Goal: Task Accomplishment & Management: Manage account settings

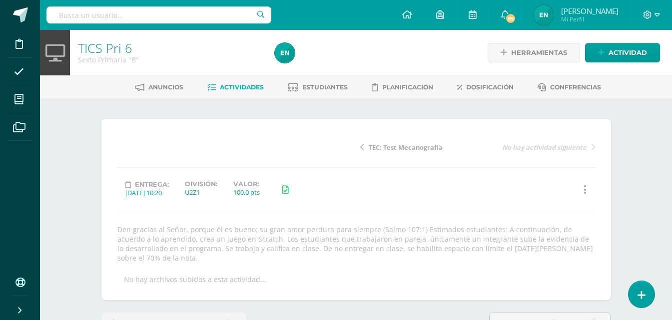
scroll to position [13, 0]
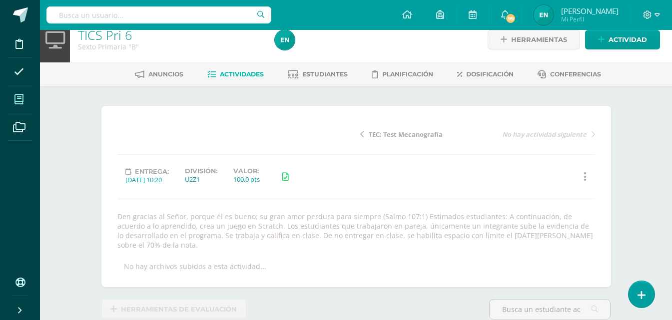
click at [14, 102] on span at bounding box center [19, 99] width 22 height 22
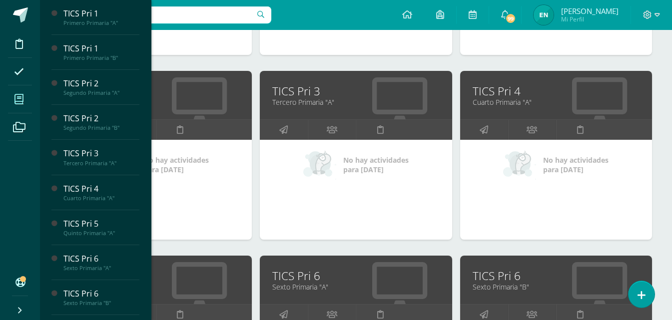
scroll to position [350, 0]
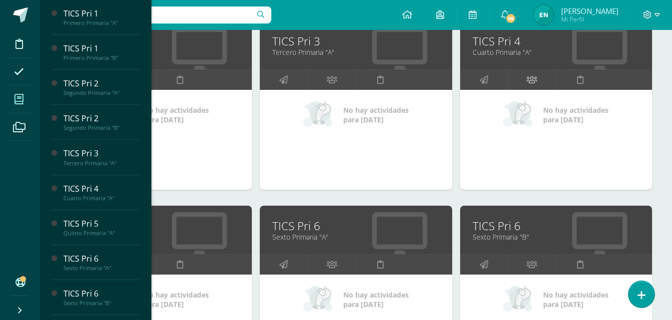
click at [535, 79] on icon at bounding box center [532, 79] width 10 height 19
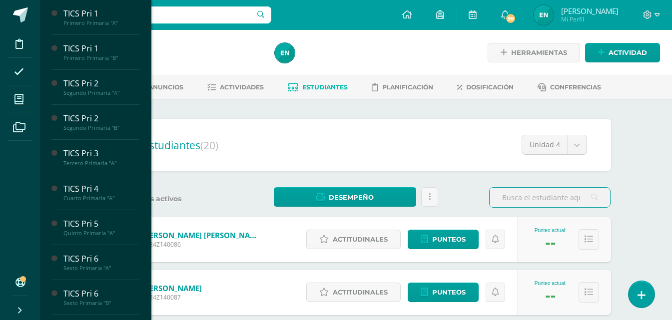
scroll to position [150, 0]
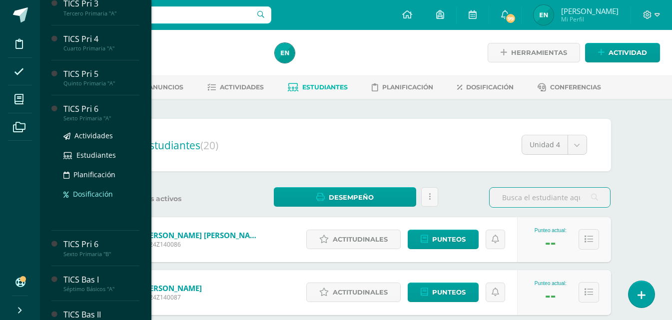
click at [99, 190] on span "Dosificación" at bounding box center [93, 193] width 40 height 9
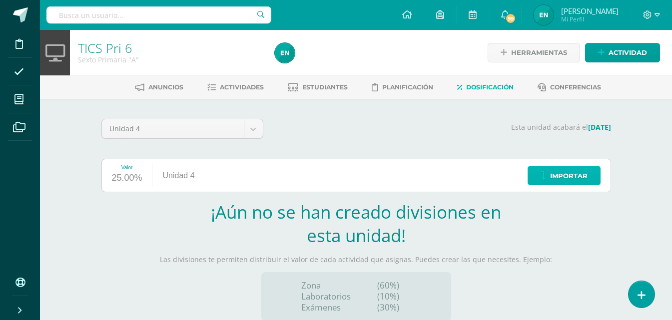
click at [575, 177] on span "Importar" at bounding box center [568, 176] width 37 height 18
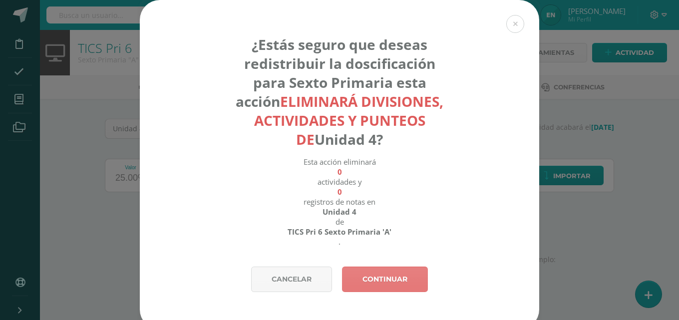
click at [382, 279] on link "Continuar" at bounding box center [385, 279] width 86 height 25
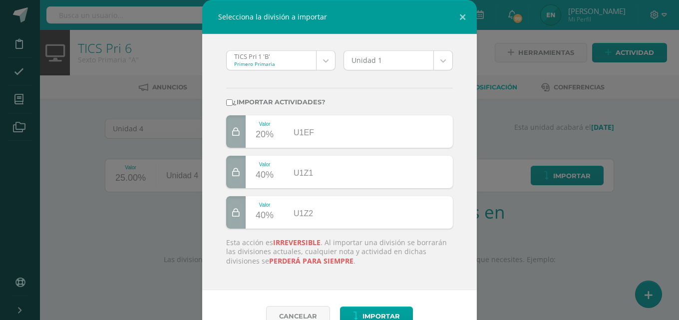
click at [435, 55] on body "Selecciona la división a importar TICS Pri 1 'B' Primero Primaria TICS Pri 1 'B…" at bounding box center [339, 211] width 679 height 423
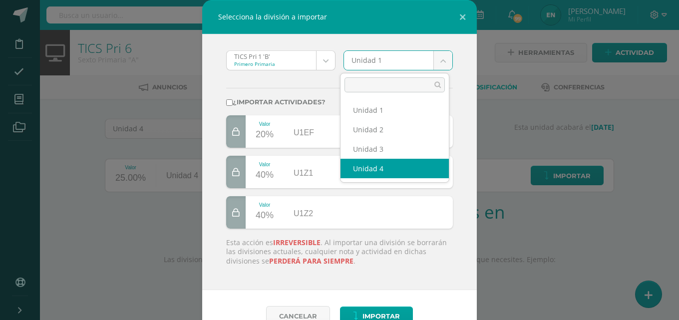
select select "19492"
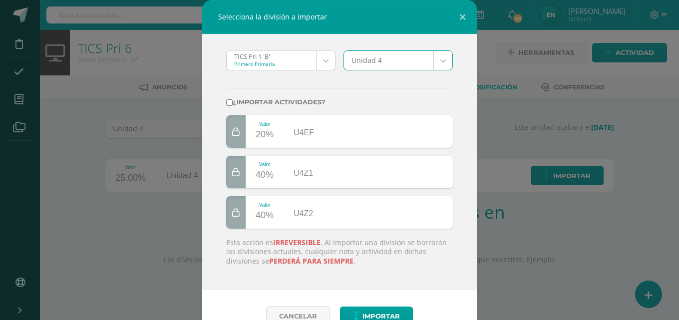
click at [226, 104] on input "¿Importar actividades?" at bounding box center [229, 102] width 6 height 6
checkbox input "true"
click at [388, 310] on span "Importar" at bounding box center [381, 316] width 37 height 18
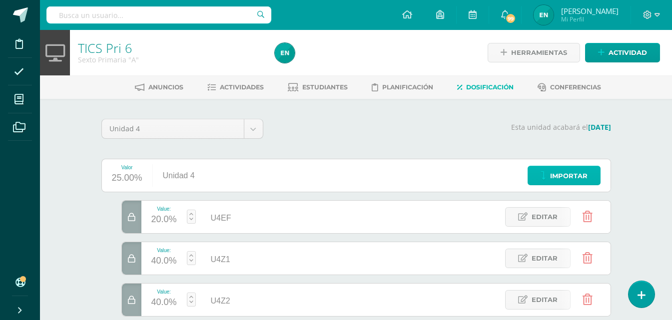
click at [566, 174] on span "Importar" at bounding box center [568, 176] width 37 height 18
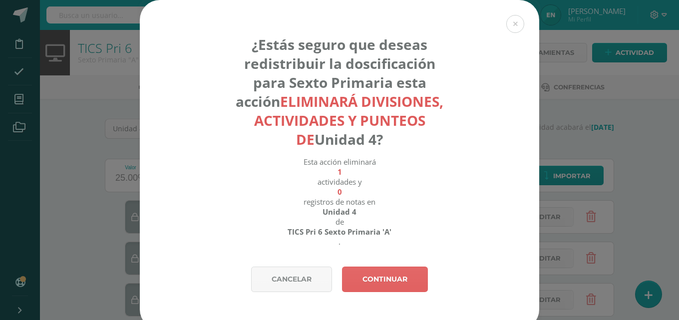
click at [387, 266] on div "¿Estás seguro que deseas redistribuir la doscificación para Sexto Primaria esta…" at bounding box center [340, 133] width 400 height 267
click at [388, 270] on link "Continuar" at bounding box center [385, 279] width 86 height 25
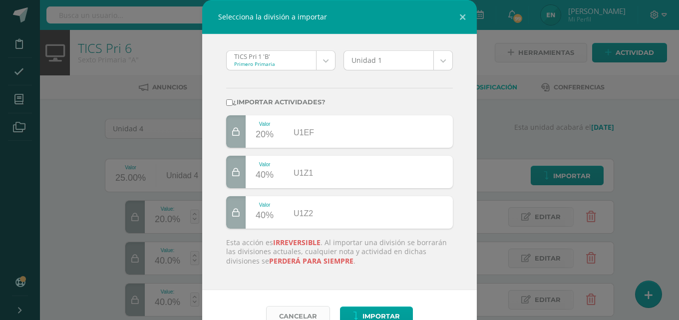
click at [296, 311] on button "Cancelar" at bounding box center [298, 316] width 64 height 20
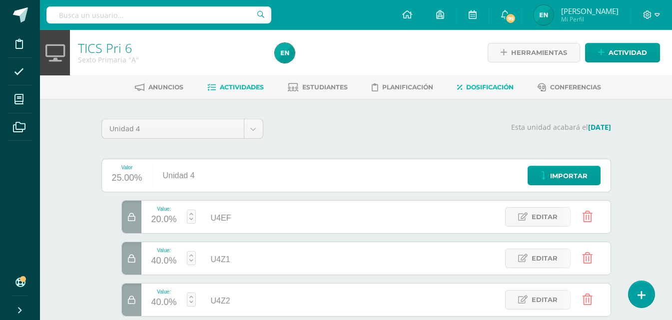
click at [247, 85] on span "Actividades" at bounding box center [242, 86] width 44 height 7
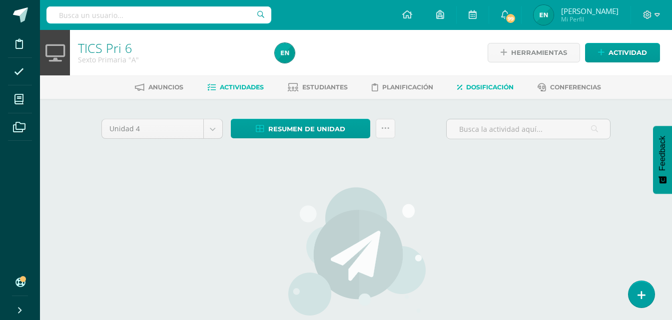
click at [486, 86] on span "Dosificación" at bounding box center [489, 86] width 47 height 7
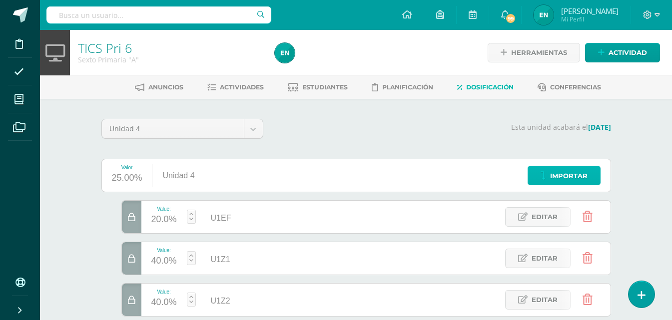
click at [593, 180] on link "Importar" at bounding box center [564, 175] width 73 height 19
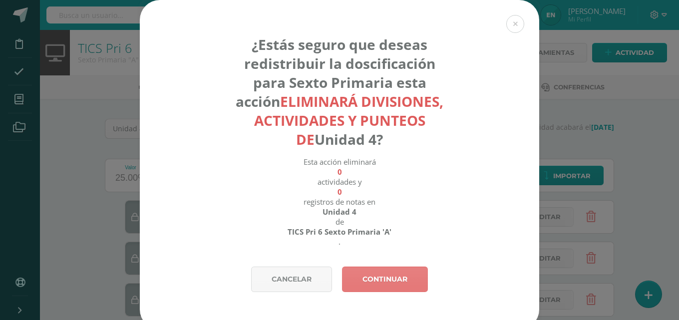
click at [389, 283] on link "Continuar" at bounding box center [385, 279] width 86 height 25
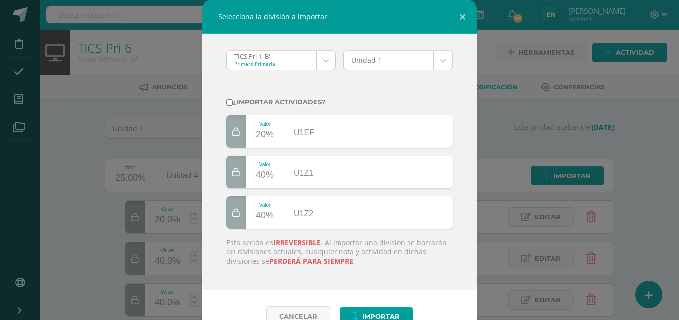
click at [324, 58] on body "Selecciona la división a importar TICS Pri 1 'B' Primero Primaria TICS Pri 1 'B…" at bounding box center [339, 203] width 679 height 407
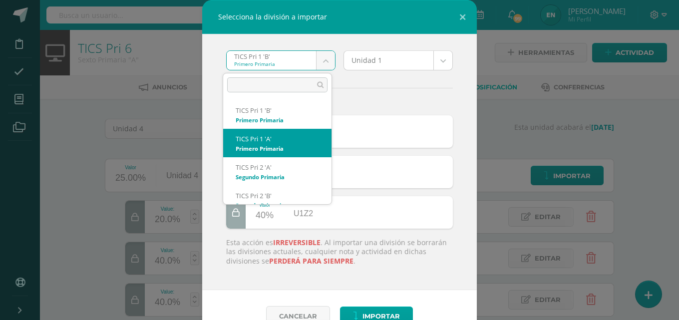
select select "618"
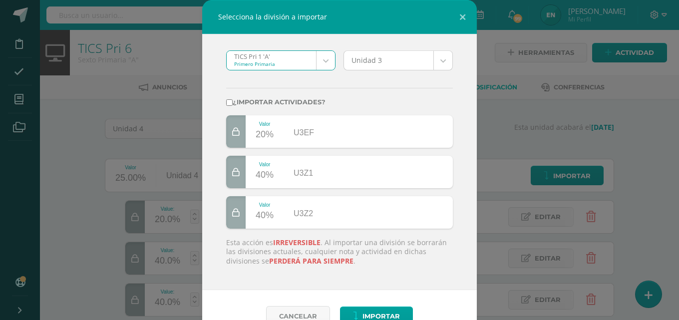
click at [444, 63] on body "Selecciona la división a importar TICS Pri 1 'A' Primero Primaria TICS Pri 1 'B…" at bounding box center [339, 203] width 679 height 407
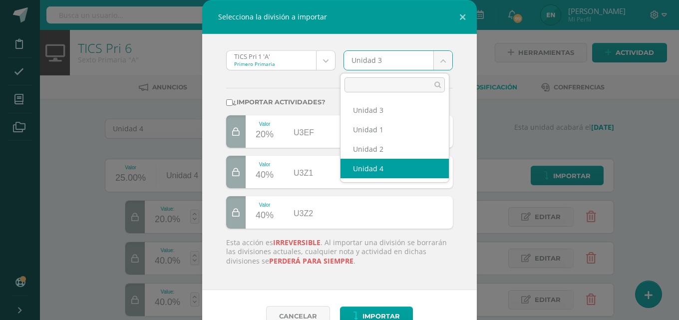
select select "19396"
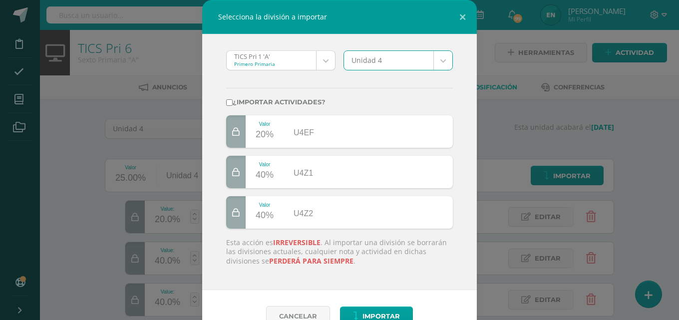
click at [228, 101] on input "¿Importar actividades?" at bounding box center [229, 102] width 6 height 6
checkbox input "true"
click at [382, 315] on span "Importar" at bounding box center [381, 316] width 37 height 18
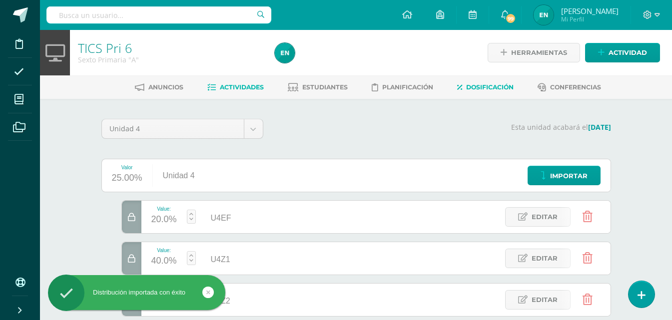
click at [250, 88] on span "Actividades" at bounding box center [242, 86] width 44 height 7
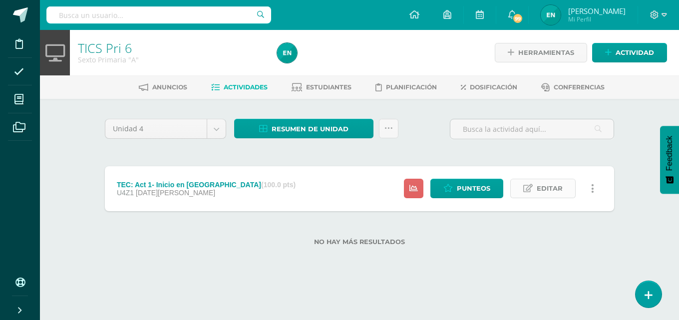
click at [534, 191] on link "Editar" at bounding box center [543, 188] width 65 height 19
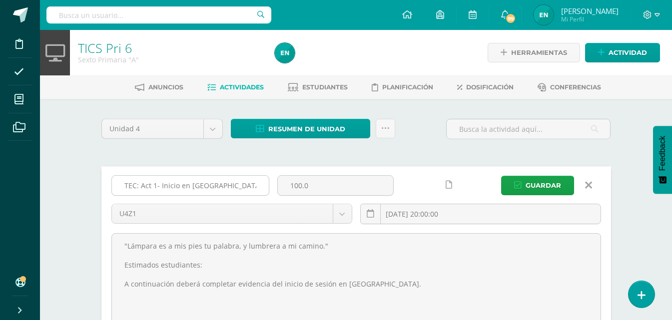
drag, startPoint x: 210, startPoint y: 184, endPoint x: 161, endPoint y: 190, distance: 48.8
click at [161, 190] on input "TEC: Act 1- Inicio en Edoo" at bounding box center [190, 185] width 157 height 19
type input "TEC: Act 1- Documentos de Google"
click at [465, 219] on input "2025-08-11 20:00:00" at bounding box center [481, 213] width 240 height 19
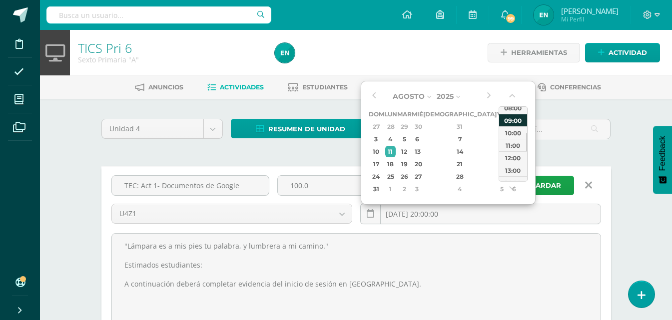
click at [517, 124] on div "09:00" at bounding box center [513, 120] width 28 height 12
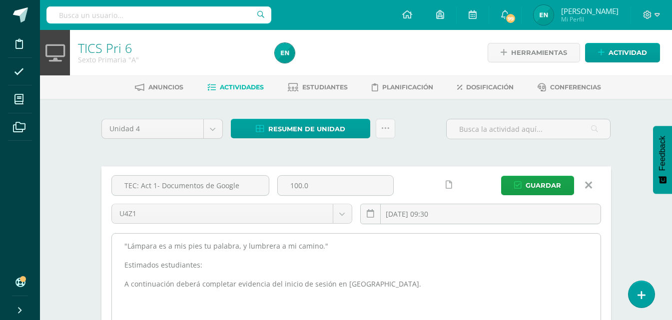
scroll to position [50, 0]
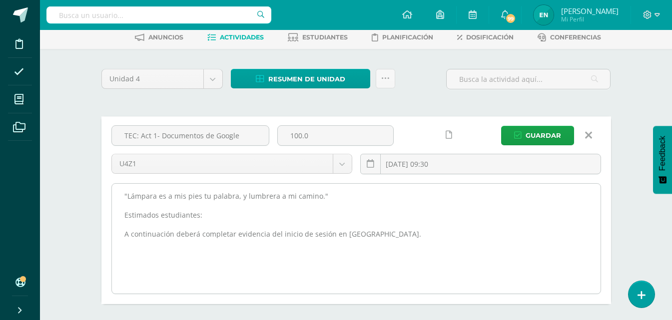
type input "2025-08-11 09:30"
drag, startPoint x: 365, startPoint y: 238, endPoint x: 179, endPoint y: 246, distance: 186.0
click at [179, 246] on textarea ""Lámpara es a mis pies tu palabra, y lumbrera a mi camino." Estimados estudiant…" at bounding box center [356, 239] width 489 height 110
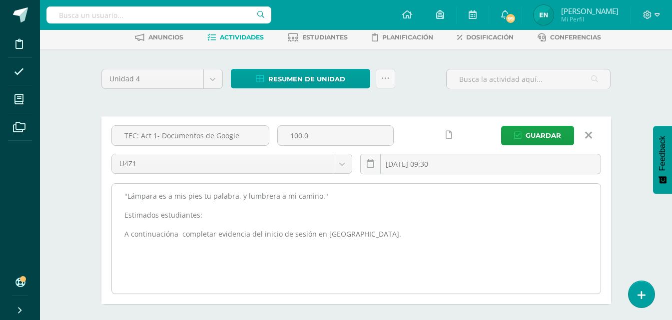
click at [173, 233] on textarea ""Lámpara es a mis pies tu palabra, y lumbrera a mi camino." Estimados estudiant…" at bounding box center [356, 239] width 489 height 110
click at [184, 233] on textarea ""Lámpara es a mis pies tu palabra, y lumbrera a mi camino." Estimados estudiant…" at bounding box center [356, 239] width 489 height 110
click at [362, 234] on textarea ""Lámpara es a mis pies tu palabra, y lumbrera a mi camino." Estimados estudiant…" at bounding box center [356, 239] width 489 height 110
drag, startPoint x: 425, startPoint y: 233, endPoint x: 439, endPoint y: 232, distance: 14.6
click at [439, 232] on textarea ""Lámpara es a mis pies tu palabra, y lumbrera a mi camino." Estimados estudiant…" at bounding box center [356, 239] width 489 height 110
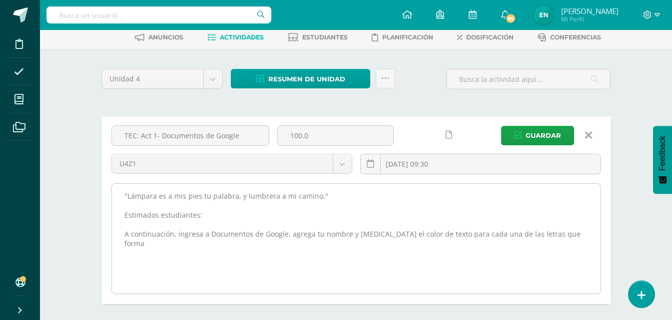
click at [581, 231] on textarea ""Lámpara es a mis pies tu palabra, y lumbrera a mi camino." Estimados estudiant…" at bounding box center [356, 239] width 489 height 110
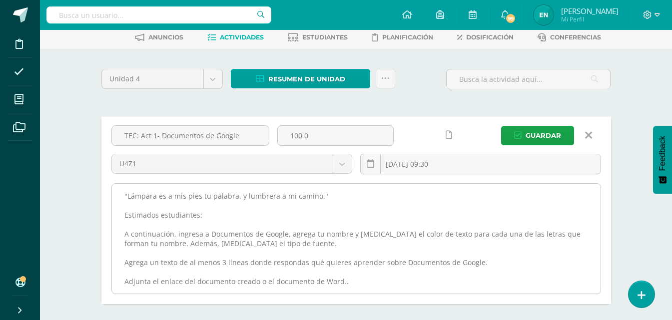
scroll to position [11, 0]
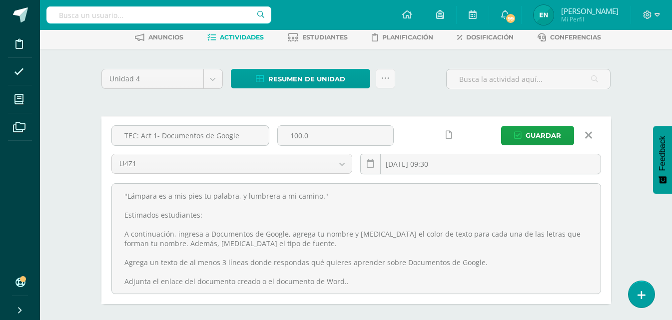
type textarea ""Lámpara es a mis pies tu palabra, y lumbrera a mi camino." Estimados estudiant…"
click at [450, 134] on icon at bounding box center [449, 135] width 6 height 8
click at [531, 141] on span "Guardar" at bounding box center [543, 135] width 35 height 18
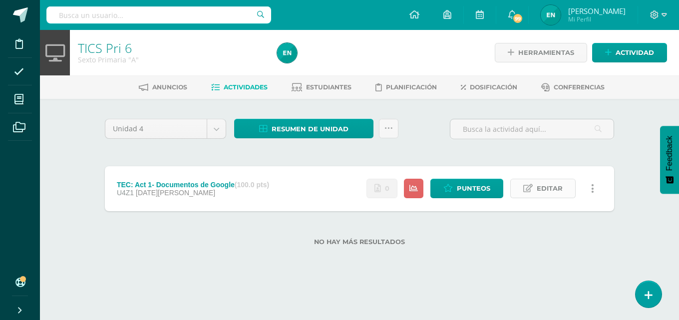
click at [551, 190] on span "Editar" at bounding box center [550, 188] width 26 height 18
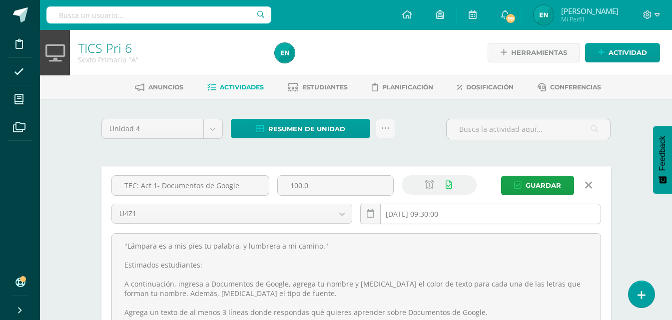
click at [464, 216] on input "2025-08-11 09:30:00" at bounding box center [481, 213] width 240 height 19
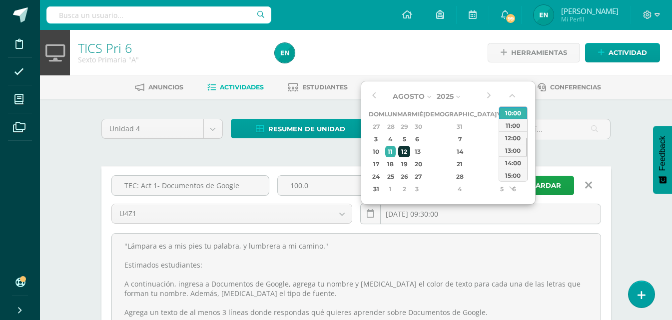
click at [408, 150] on div "12" at bounding box center [403, 151] width 11 height 11
type input "2025-08-12 09:30"
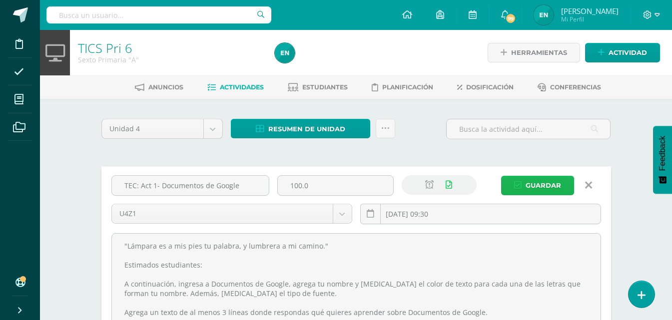
click at [565, 190] on button "Guardar" at bounding box center [537, 185] width 73 height 19
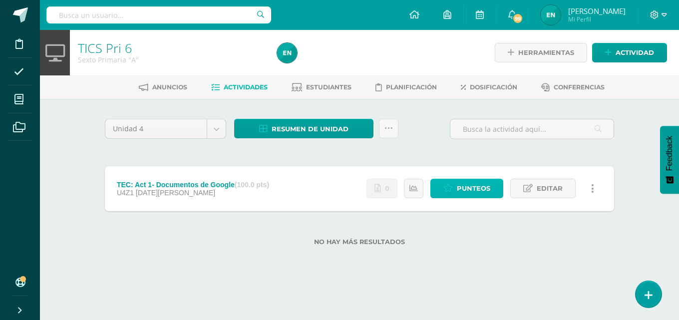
click at [470, 195] on span "Punteos" at bounding box center [473, 188] width 33 height 18
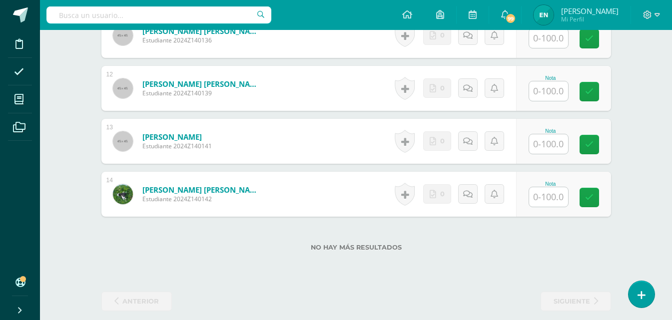
scroll to position [852, 0]
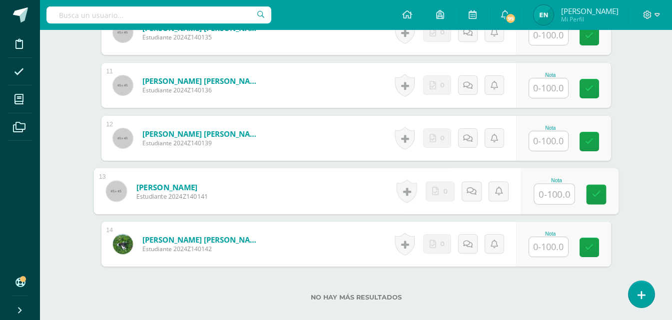
click at [555, 200] on input "text" at bounding box center [554, 194] width 40 height 20
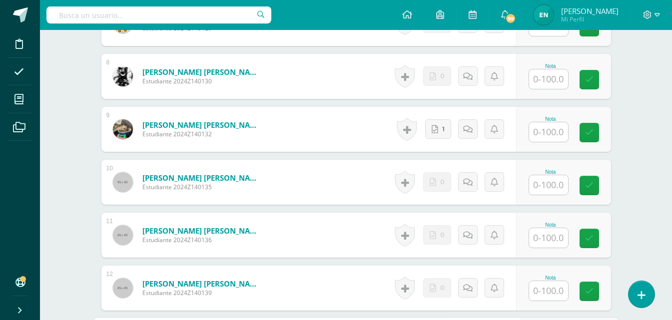
scroll to position [652, 0]
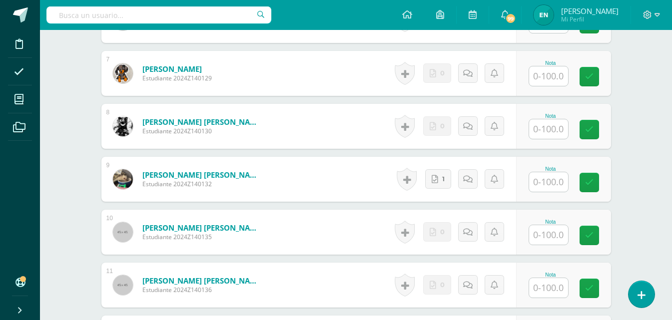
type input "100"
click at [551, 69] on input "text" at bounding box center [548, 75] width 39 height 19
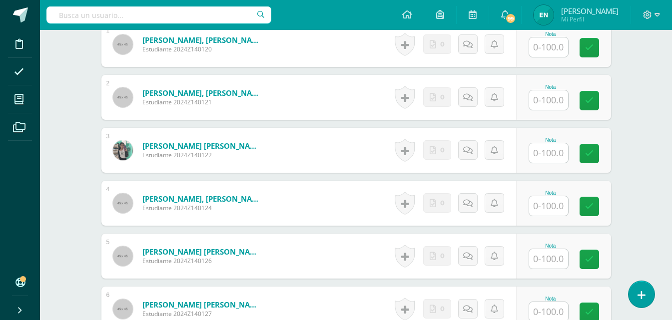
scroll to position [263, 0]
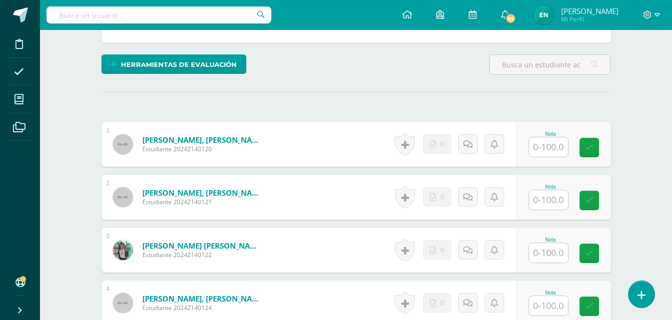
type input "100"
click at [548, 248] on input "text" at bounding box center [548, 252] width 39 height 19
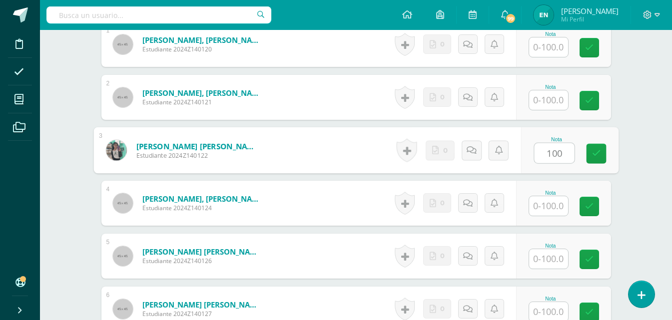
scroll to position [563, 0]
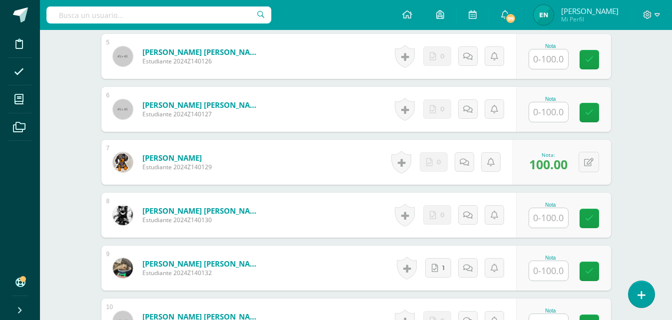
type input "100"
click at [537, 62] on input "text" at bounding box center [548, 58] width 39 height 19
type input "100"
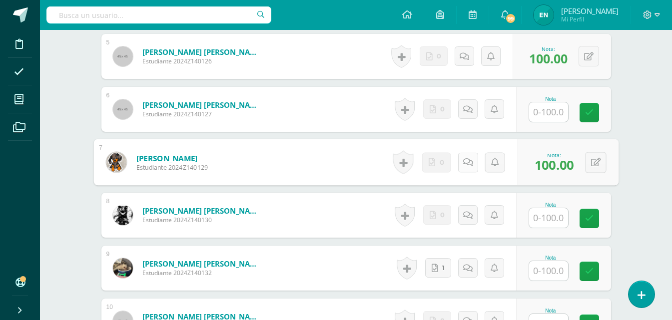
click at [464, 161] on icon at bounding box center [468, 162] width 10 height 8
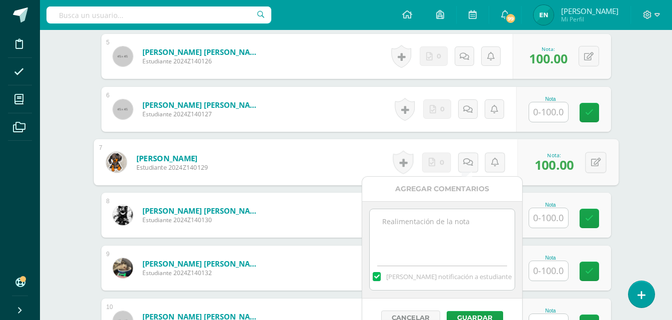
click at [466, 217] on textarea at bounding box center [442, 234] width 144 height 50
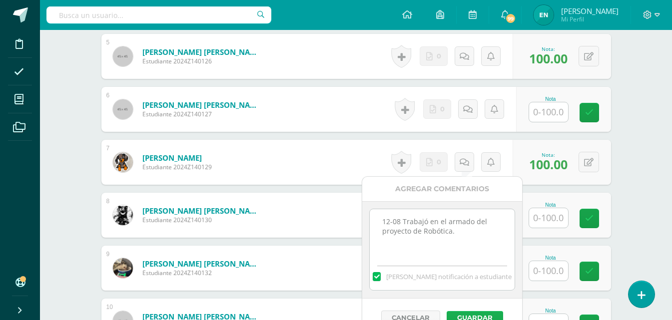
type textarea "12-08 Trabajó en el armado del proyecto de Robótica."
click at [485, 314] on button "Guardar" at bounding box center [475, 317] width 56 height 13
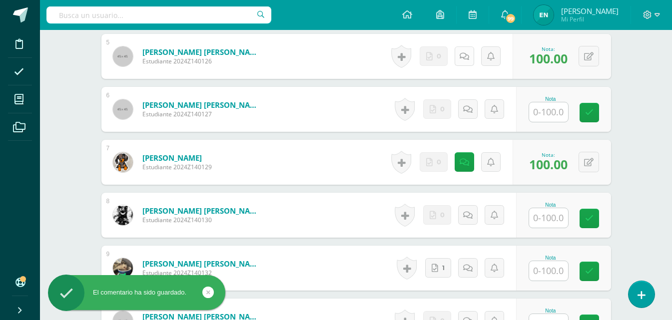
click at [467, 57] on icon at bounding box center [464, 56] width 9 height 8
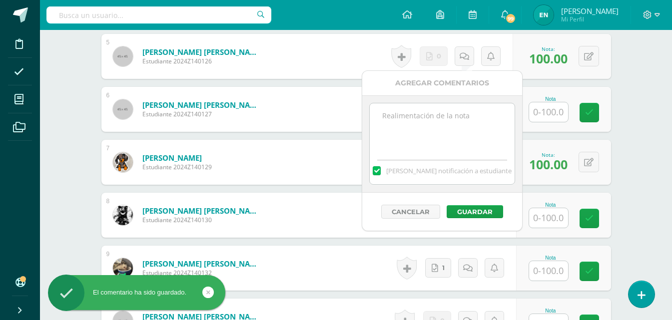
click at [456, 128] on textarea at bounding box center [442, 128] width 144 height 50
paste textarea "12-08 Trabajó en el armado del proyecto de Robótica."
type textarea "12-08 Trabajó en el armado del proyecto de Robótica."
click at [475, 212] on button "Guardar" at bounding box center [475, 211] width 56 height 13
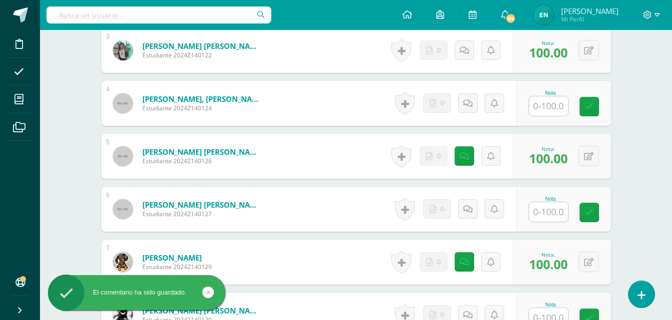
scroll to position [363, 0]
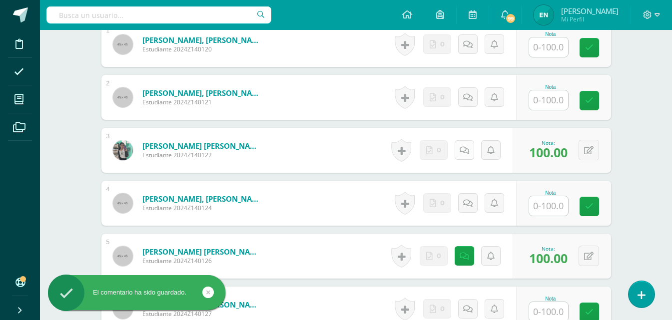
click at [471, 151] on link at bounding box center [464, 149] width 19 height 19
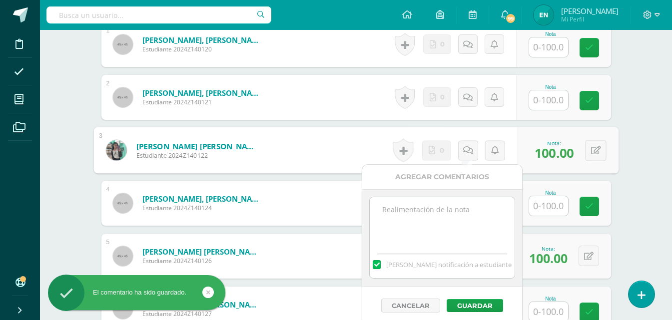
click at [453, 206] on textarea at bounding box center [442, 222] width 144 height 50
paste textarea "12-08 Trabajó en el armado del proyecto de Robótica."
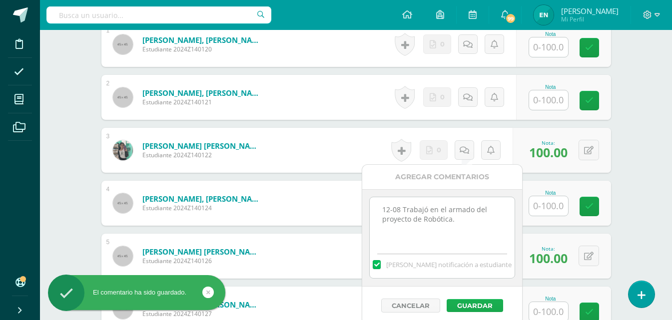
type textarea "12-08 Trabajó en el armado del proyecto de Robótica."
click at [471, 303] on button "Guardar" at bounding box center [475, 305] width 56 height 13
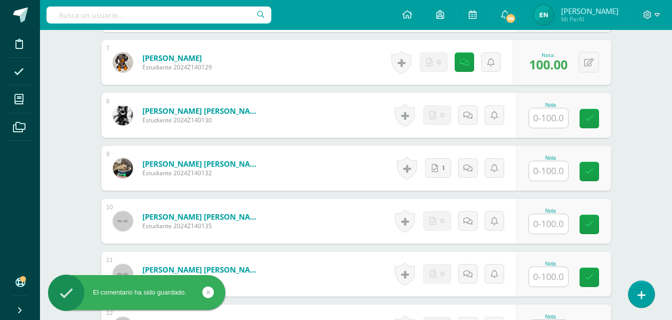
scroll to position [813, 0]
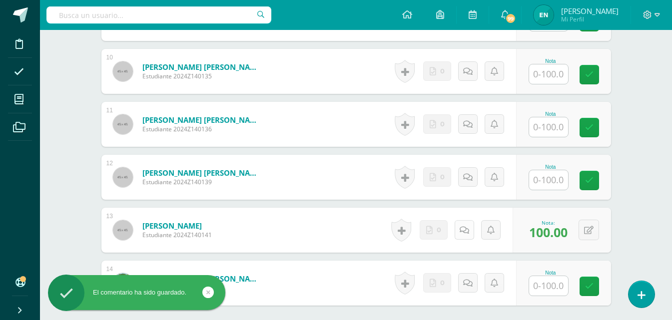
click at [466, 232] on icon at bounding box center [464, 230] width 9 height 8
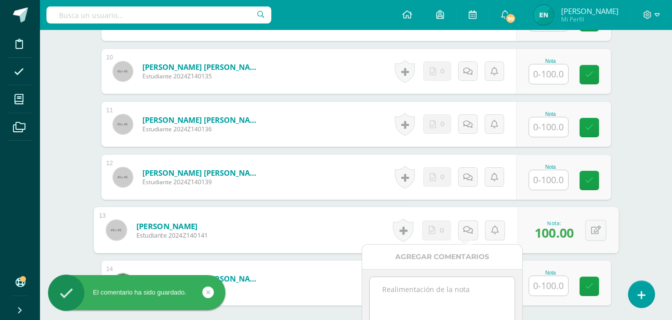
click at [459, 286] on textarea at bounding box center [442, 302] width 144 height 50
paste textarea "12-08 Trabajó en el armado del proyecto de Robótica."
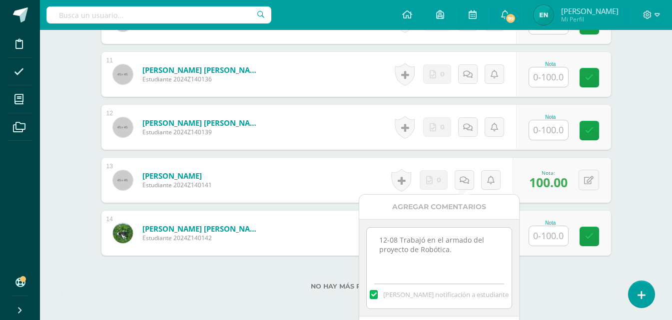
scroll to position [913, 0]
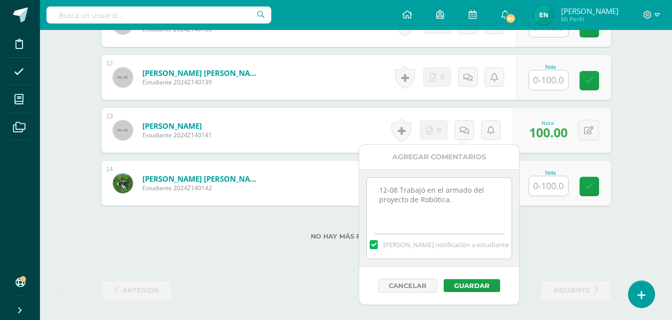
type textarea "12-08 Trabajó en el armado del proyecto de Robótica."
click at [461, 278] on div "Cancelar Guardar" at bounding box center [439, 286] width 160 height 38
click at [467, 286] on button "Guardar" at bounding box center [472, 285] width 56 height 13
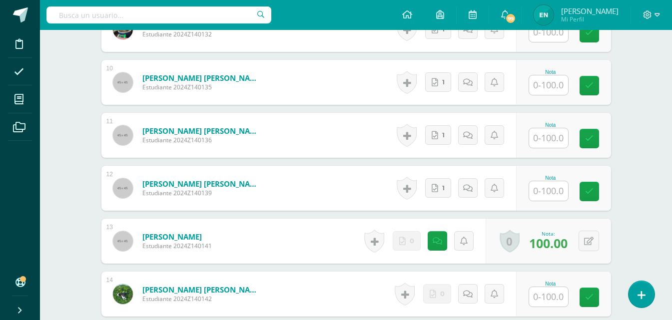
scroll to position [852, 0]
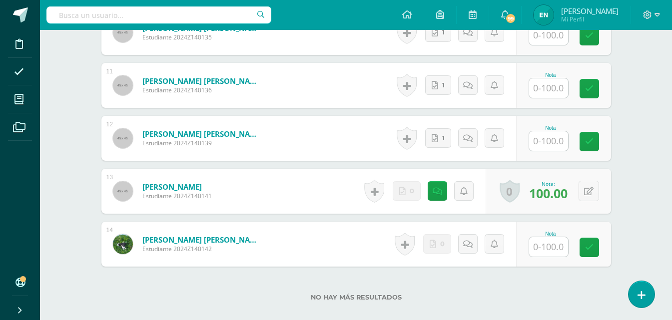
click at [546, 246] on input "text" at bounding box center [548, 246] width 39 height 19
type input "10"
click at [469, 246] on icon at bounding box center [471, 244] width 10 height 8
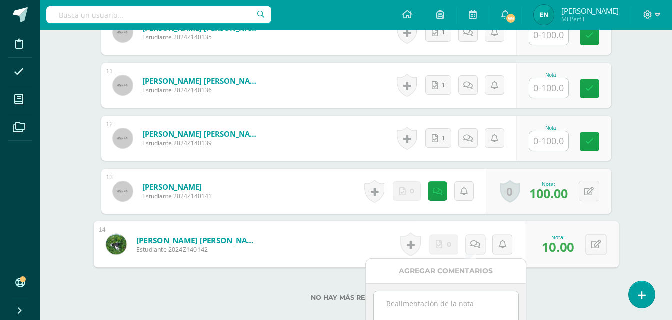
click at [414, 306] on textarea at bounding box center [446, 316] width 144 height 50
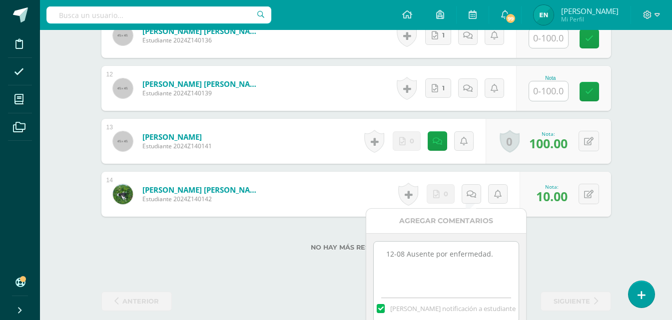
scroll to position [951, 0]
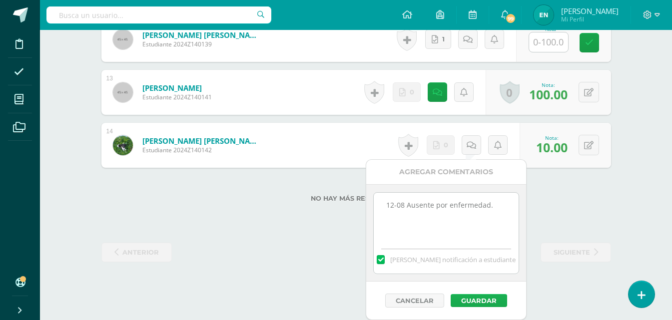
type textarea "12-08 Ausente por enfermedad."
click at [487, 297] on button "Guardar" at bounding box center [479, 300] width 56 height 13
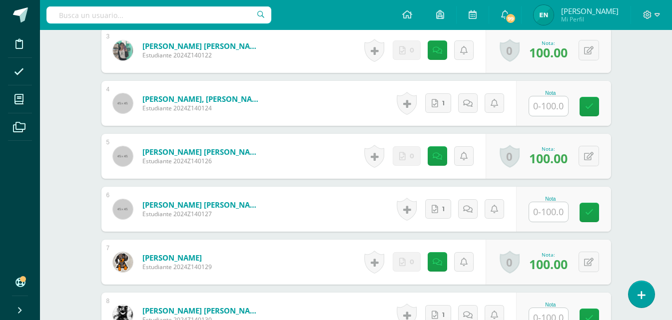
scroll to position [313, 0]
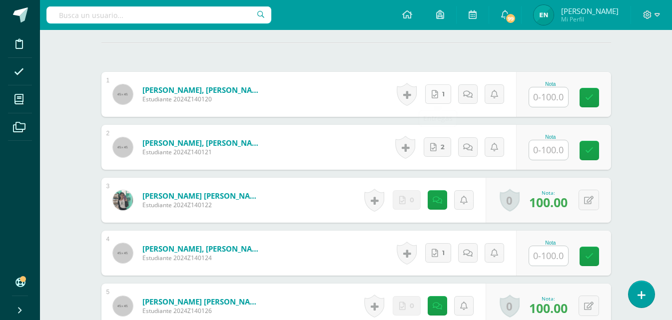
click at [440, 98] on link "1" at bounding box center [438, 93] width 26 height 19
click at [437, 147] on link "2" at bounding box center [440, 147] width 28 height 20
click at [438, 255] on icon at bounding box center [435, 253] width 6 height 8
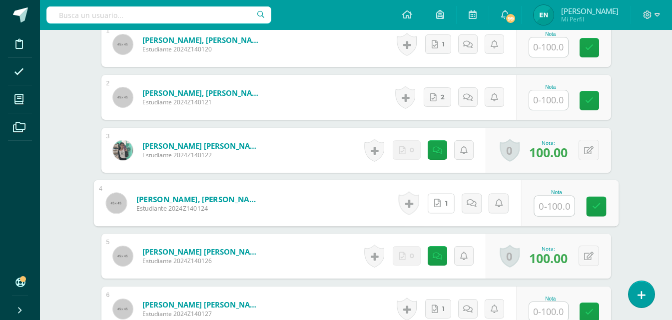
scroll to position [463, 0]
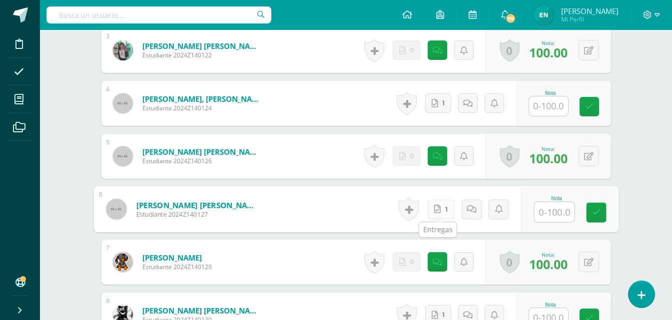
click at [436, 204] on link "1" at bounding box center [440, 209] width 27 height 20
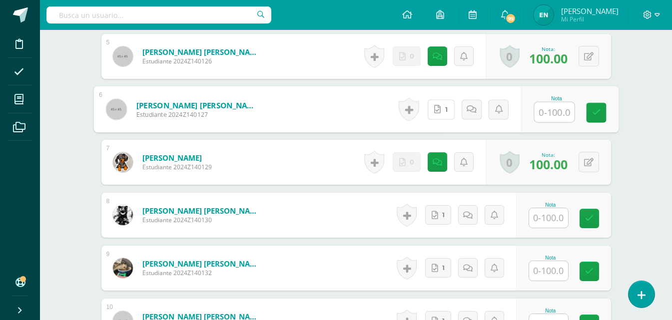
scroll to position [613, 0]
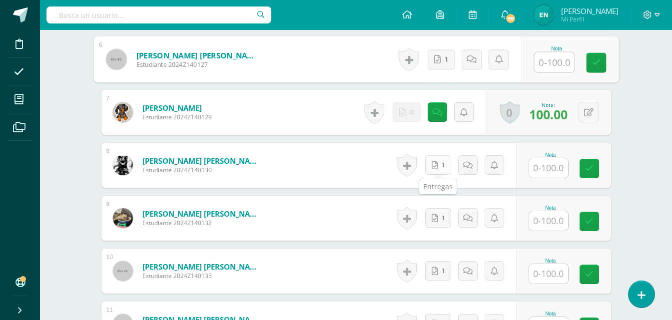
click at [444, 169] on span "1" at bounding box center [443, 165] width 2 height 18
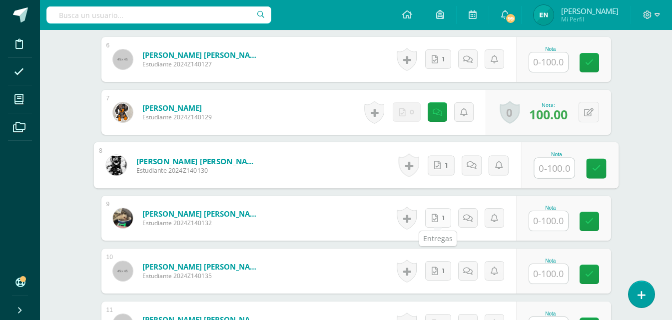
click at [446, 217] on link "1" at bounding box center [438, 217] width 26 height 19
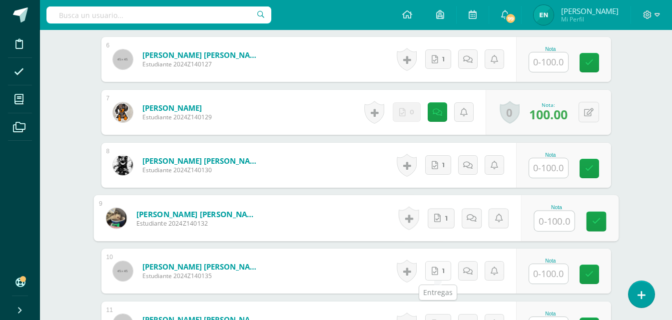
click at [438, 273] on link "1" at bounding box center [438, 270] width 26 height 19
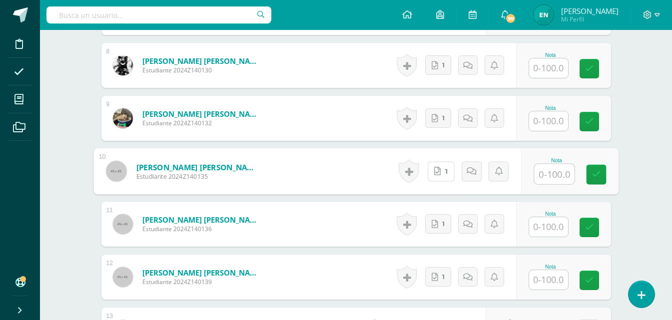
scroll to position [763, 0]
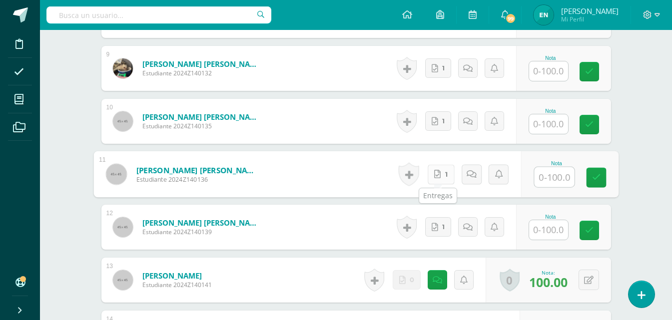
click at [446, 171] on link "1" at bounding box center [440, 174] width 27 height 20
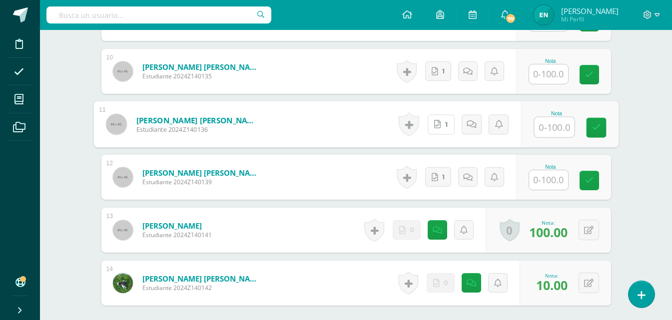
scroll to position [863, 0]
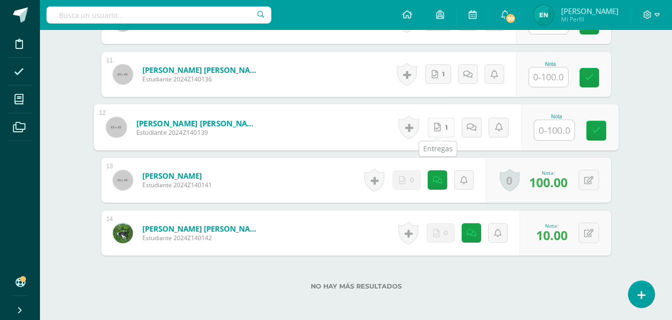
click at [428, 133] on link "1" at bounding box center [440, 127] width 27 height 20
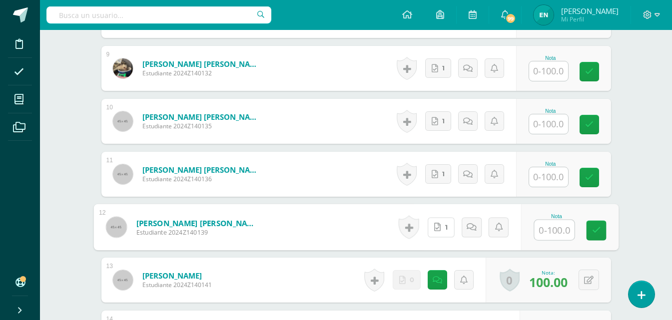
scroll to position [713, 0]
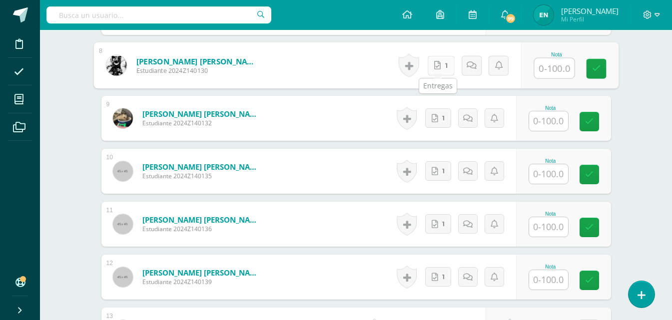
click at [438, 67] on icon at bounding box center [437, 65] width 6 height 8
click at [444, 66] on link "1" at bounding box center [440, 65] width 27 height 20
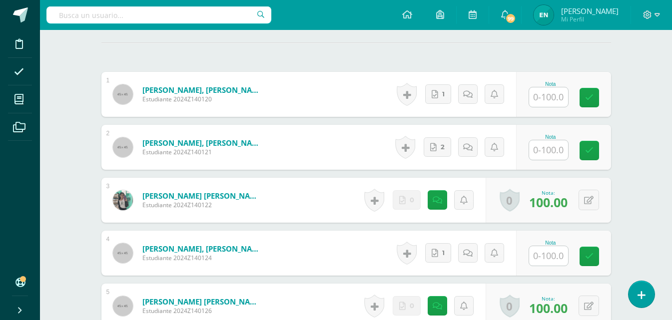
scroll to position [163, 0]
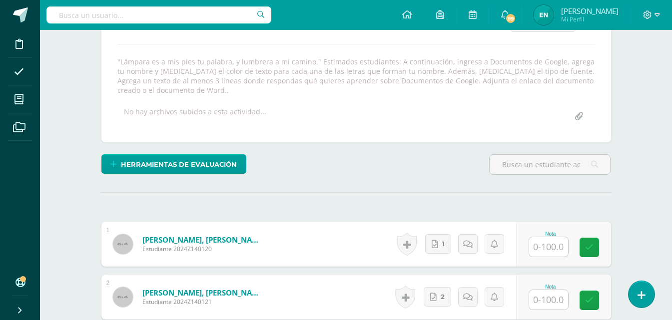
click at [551, 236] on div "Nota" at bounding box center [551, 233] width 44 height 5
click at [552, 244] on input "text" at bounding box center [548, 246] width 39 height 19
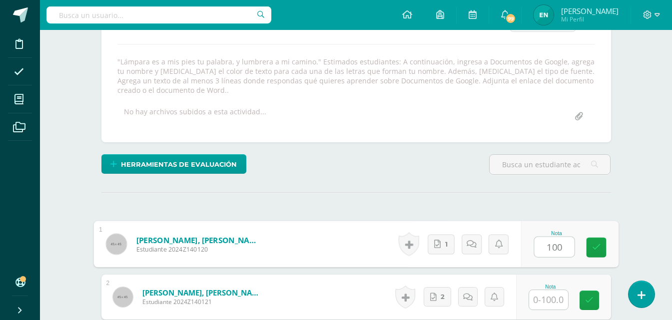
type input "100"
click at [571, 303] on div "Nota" at bounding box center [551, 297] width 44 height 26
click at [552, 295] on input "text" at bounding box center [548, 299] width 39 height 19
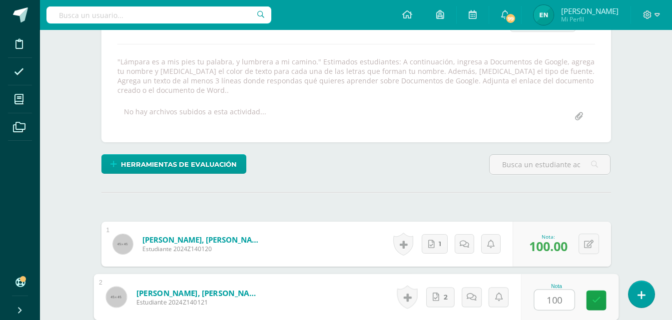
scroll to position [263, 0]
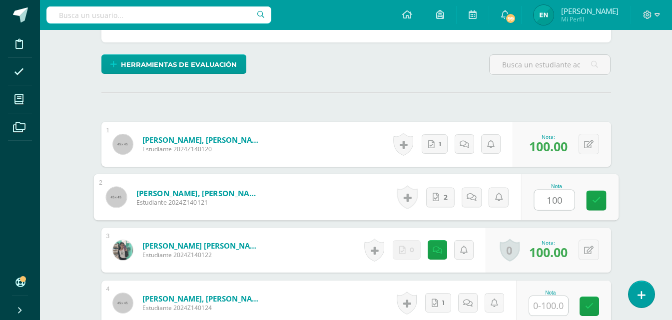
type input "100"
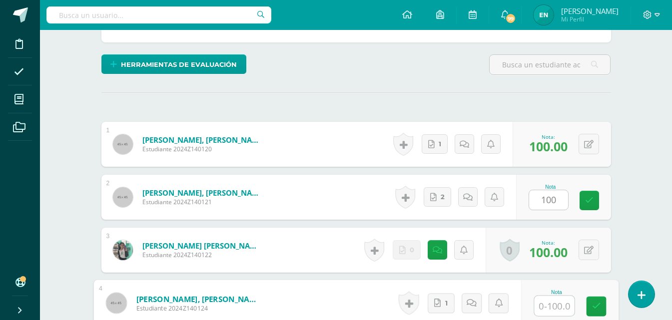
click at [548, 304] on input "text" at bounding box center [554, 306] width 40 height 20
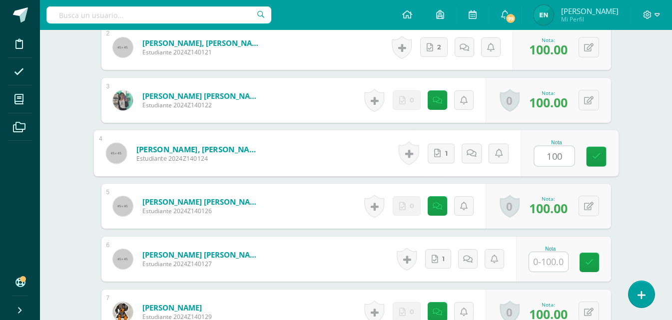
type input "100"
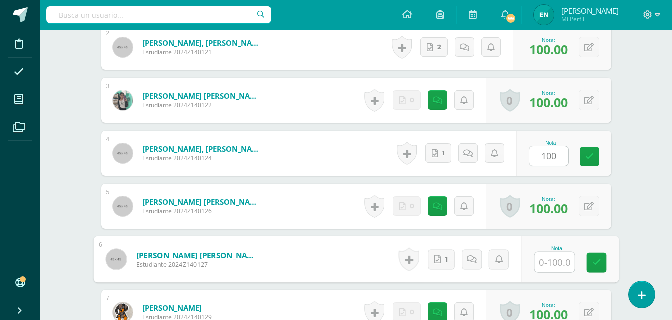
click at [555, 258] on input "text" at bounding box center [554, 262] width 40 height 20
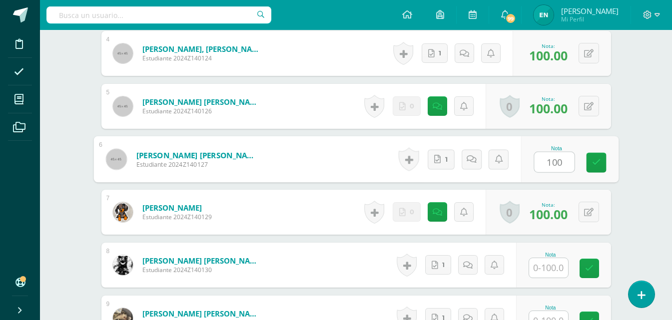
scroll to position [563, 0]
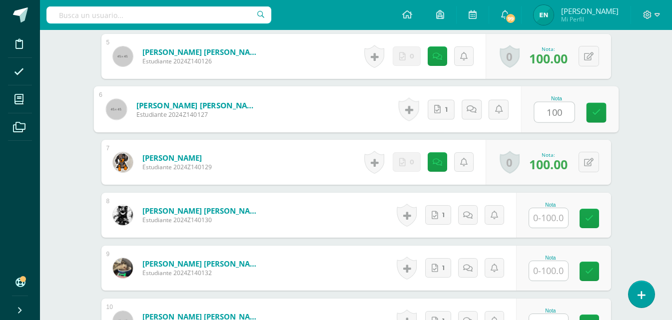
type input "100"
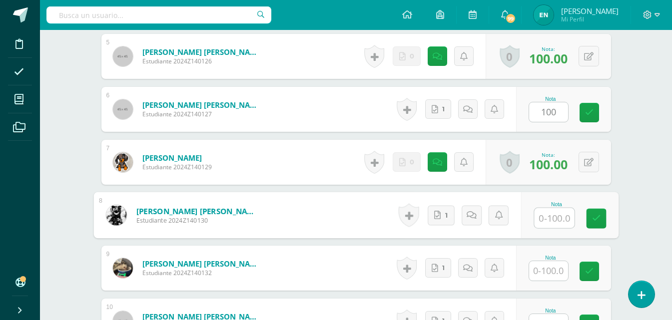
click at [558, 211] on input "text" at bounding box center [554, 218] width 40 height 20
type input "100"
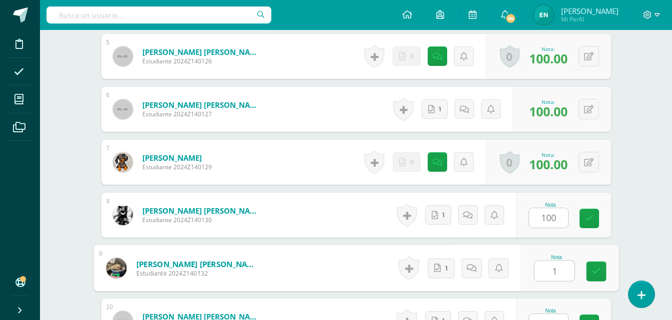
click at [547, 266] on input "1" at bounding box center [554, 271] width 40 height 20
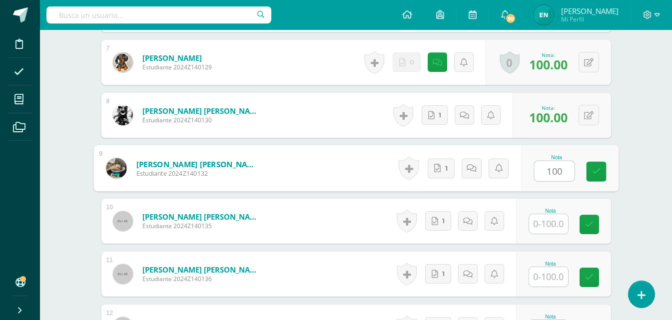
type input "100"
click at [556, 227] on input "text" at bounding box center [548, 223] width 39 height 19
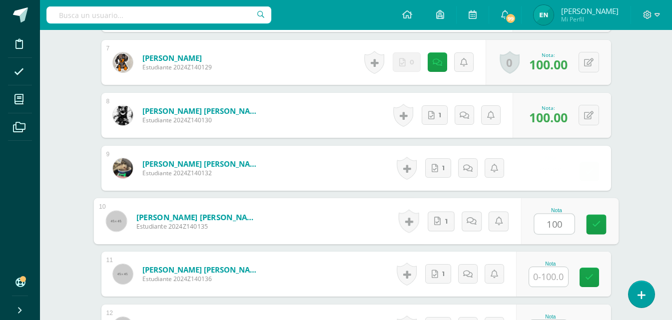
type input "100"
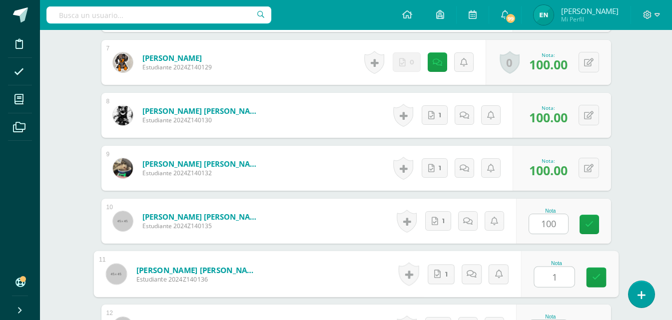
click at [554, 270] on input "1" at bounding box center [554, 277] width 40 height 20
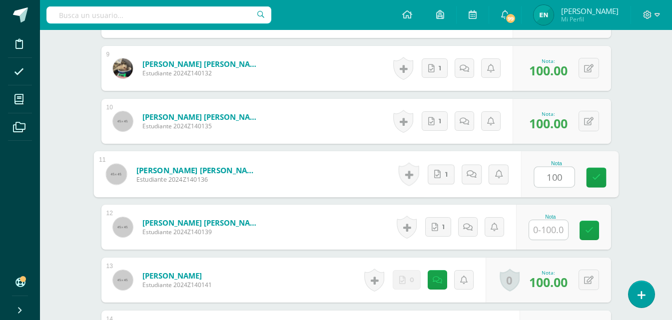
type input "100"
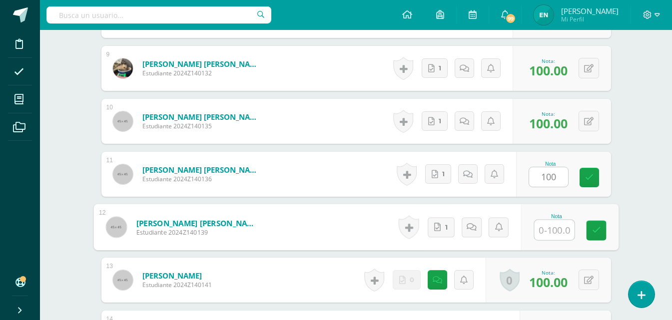
click at [546, 238] on input "text" at bounding box center [554, 230] width 40 height 20
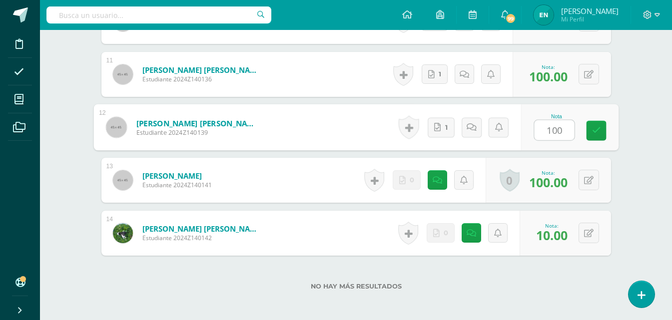
type input "100"
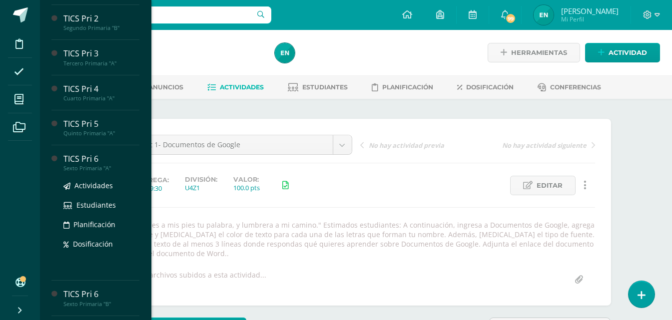
scroll to position [150, 0]
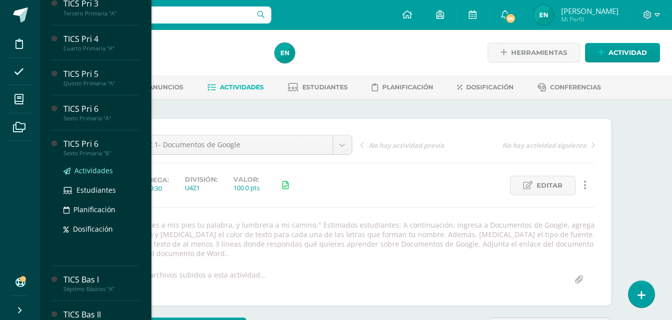
click at [98, 174] on span "Actividades" at bounding box center [93, 170] width 38 height 9
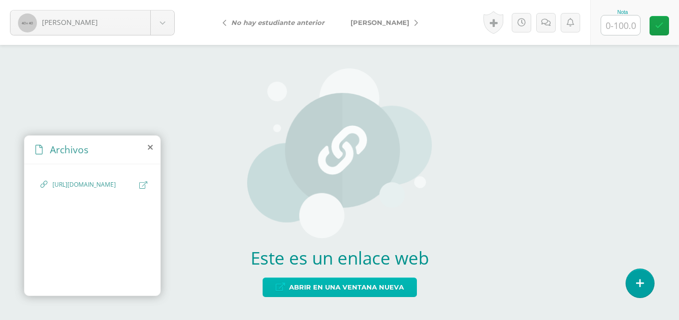
click at [309, 281] on span "Abrir en una ventana nueva" at bounding box center [346, 287] width 115 height 18
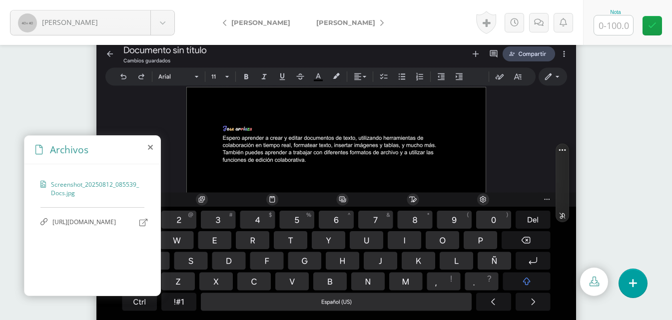
click at [99, 227] on span "[URL][DOMAIN_NAME]" at bounding box center [93, 222] width 82 height 9
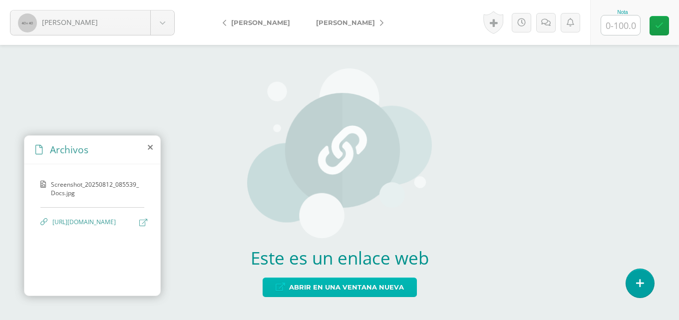
click at [359, 291] on span "Abrir en una ventana nueva" at bounding box center [346, 287] width 115 height 18
click at [337, 291] on span "Abrir en una ventana nueva" at bounding box center [346, 287] width 115 height 18
click at [374, 286] on span "Abrir en una ventana nueva" at bounding box center [346, 287] width 115 height 18
click at [373, 285] on span "Abrir en una ventana nueva" at bounding box center [346, 287] width 115 height 18
click at [348, 285] on span "Abrir en una ventana nueva" at bounding box center [346, 287] width 115 height 18
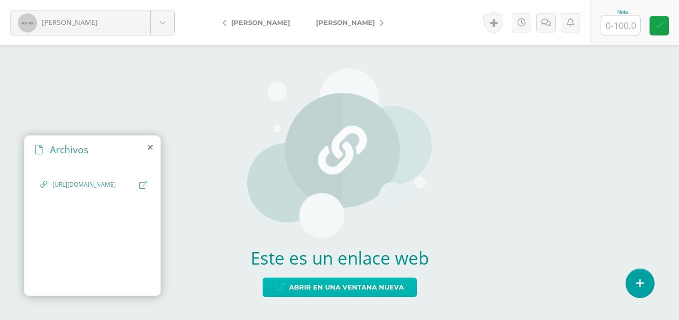
click at [349, 289] on span "Abrir en una ventana nueva" at bounding box center [346, 287] width 115 height 18
click at [313, 285] on span "Abrir en una ventana nueva" at bounding box center [346, 287] width 115 height 18
click at [294, 288] on span "Abrir en una ventana nueva" at bounding box center [346, 287] width 115 height 18
click at [347, 284] on span "Abrir en una ventana nueva" at bounding box center [346, 287] width 115 height 18
click at [319, 292] on span "Abrir en una ventana nueva" at bounding box center [346, 287] width 115 height 18
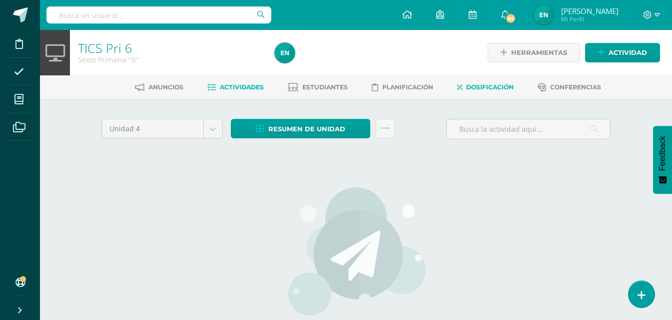
click at [484, 82] on link "Dosificación" at bounding box center [485, 87] width 56 height 16
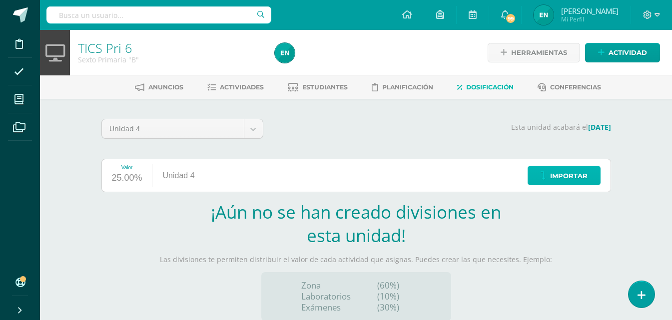
click at [568, 171] on span "Importar" at bounding box center [568, 176] width 37 height 18
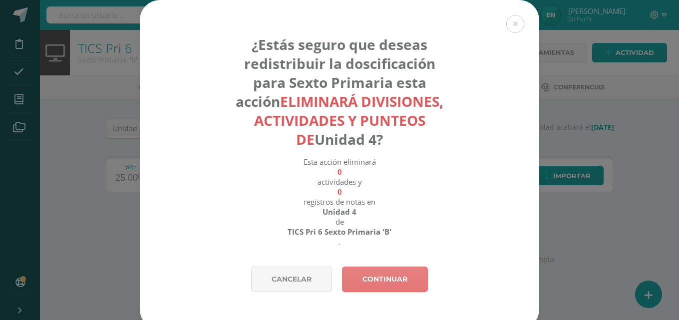
click at [377, 279] on link "Continuar" at bounding box center [385, 279] width 86 height 25
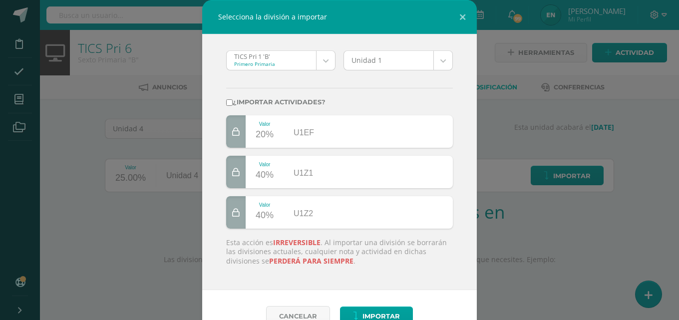
click at [317, 59] on body "Selecciona la división a importar TICS Pri 1 'B' Primero Primaria TICS Pri 1 'B…" at bounding box center [339, 211] width 679 height 423
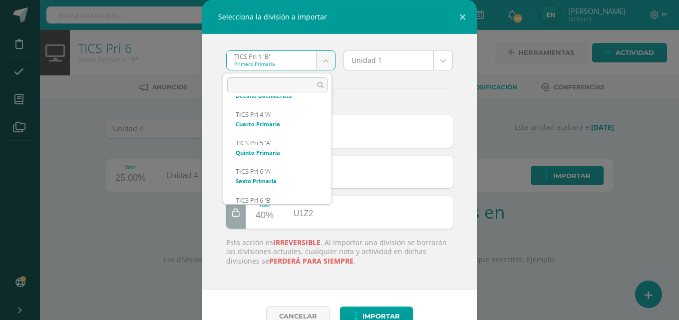
scroll to position [328, 0]
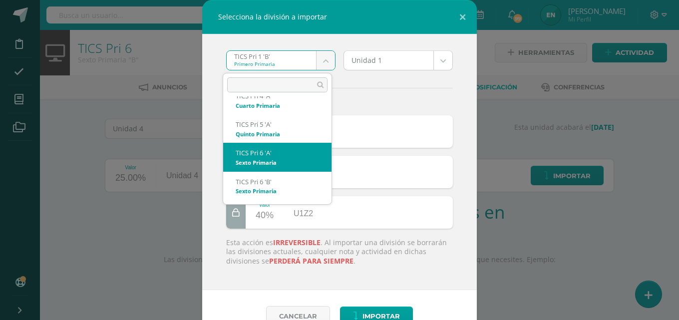
select select "715"
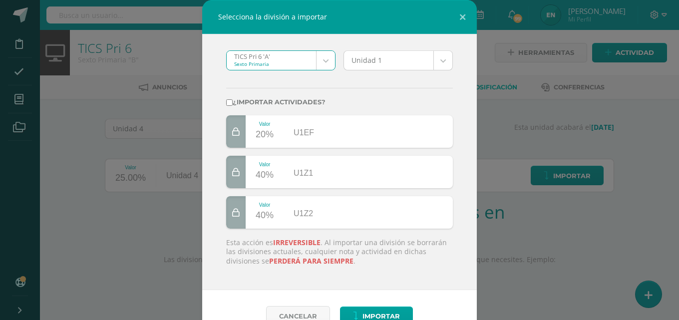
click at [436, 60] on body "Selecciona la división a importar TICS Pri 6 'A' Sexto Primaria TICS Pri 1 'B' …" at bounding box center [339, 211] width 679 height 423
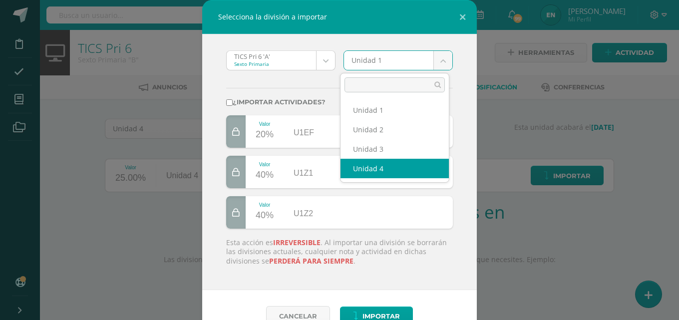
select select "20098"
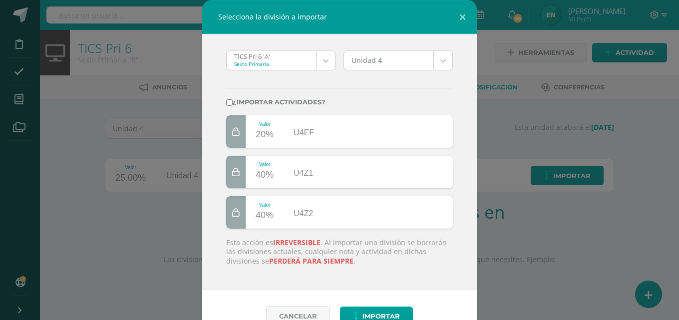
click at [226, 104] on input "¿Importar actividades?" at bounding box center [229, 102] width 6 height 6
checkbox input "true"
click at [382, 314] on span "Importar" at bounding box center [381, 316] width 37 height 18
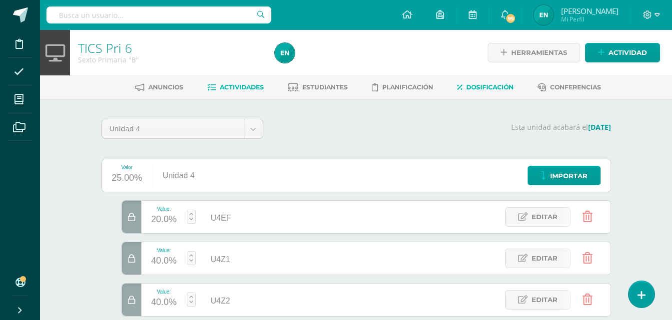
click at [237, 90] on span "Actividades" at bounding box center [242, 86] width 44 height 7
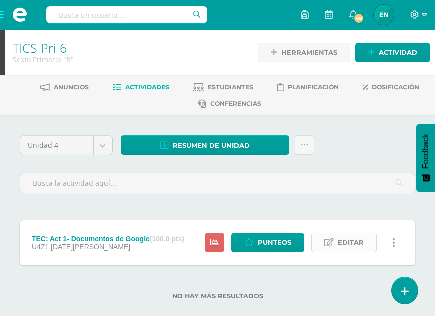
click at [349, 250] on span "Editar" at bounding box center [351, 242] width 26 height 18
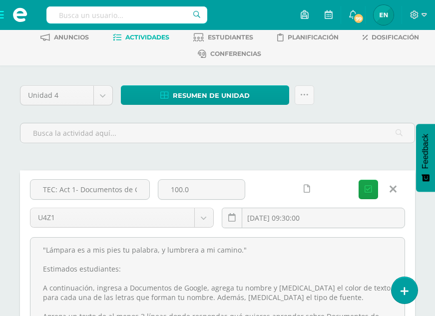
scroll to position [100, 0]
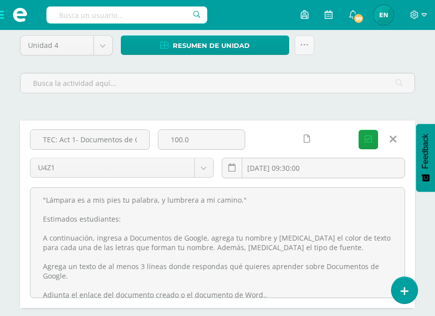
click at [342, 179] on div "[DATE] 09:30:00" at bounding box center [314, 172] width 192 height 28
click at [334, 170] on input "[DATE] 09:30:00" at bounding box center [313, 167] width 183 height 19
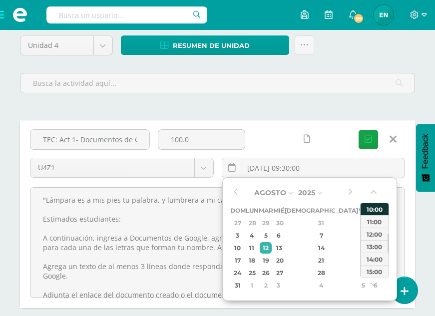
click at [374, 211] on div "10:00" at bounding box center [375, 209] width 28 height 12
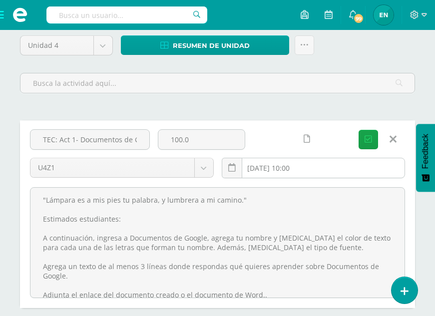
click at [310, 166] on input "[DATE] 10:00" at bounding box center [313, 167] width 183 height 19
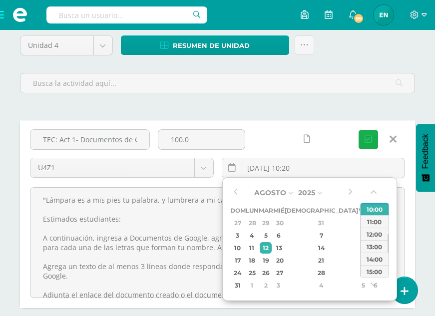
type input "[DATE] 10:20"
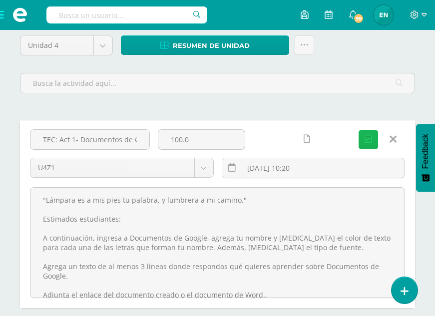
click at [369, 141] on icon "submit" at bounding box center [368, 139] width 7 height 8
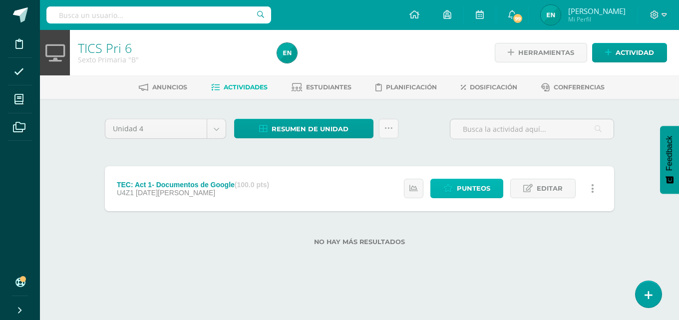
click at [435, 184] on span "Punteos" at bounding box center [473, 188] width 33 height 18
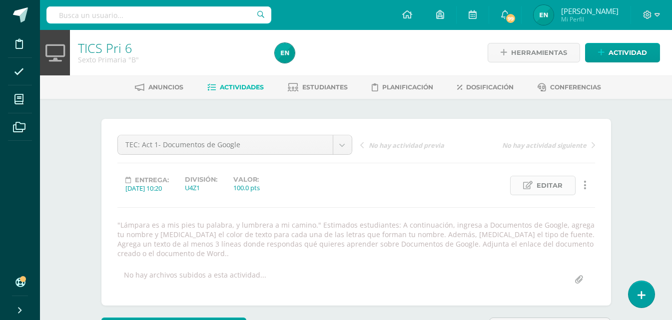
click at [545, 182] on span "Editar" at bounding box center [550, 185] width 26 height 18
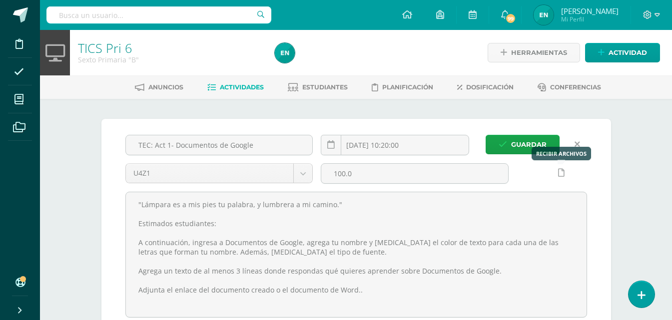
click at [562, 178] on link at bounding box center [561, 172] width 19 height 19
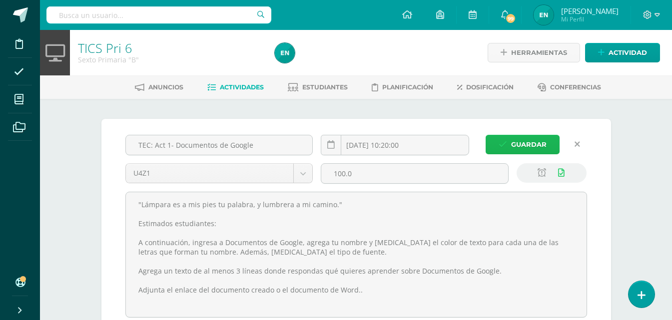
click at [521, 146] on span "Guardar" at bounding box center [528, 144] width 35 height 18
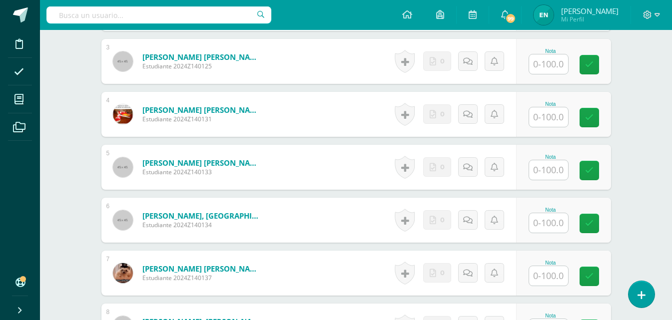
scroll to position [502, 0]
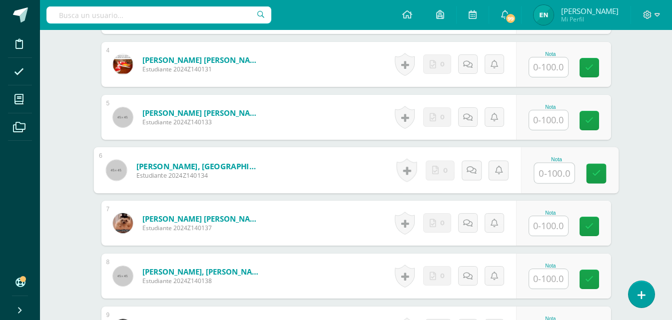
click at [534, 171] on input "text" at bounding box center [554, 173] width 40 height 20
type input "100"
click at [467, 163] on link at bounding box center [471, 170] width 20 height 20
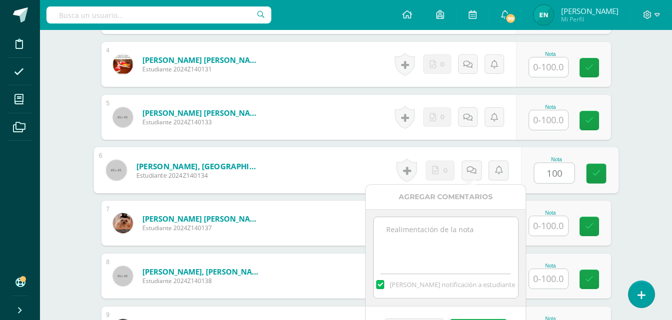
click at [443, 233] on textarea at bounding box center [446, 242] width 144 height 50
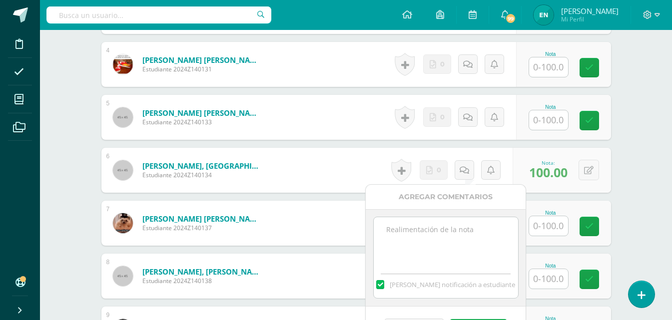
paste textarea "https://docs.google.com/document/d/15Qcp-Dk8dy1DrymOhOkOTmxO1LUVB615Qlg448L3Kcw…"
type textarea "https://docs.google.com/document/d/15Qcp-Dk8dy1DrymOhOkOTmxO1LUVB615Qlg448L3Kcw…"
click at [443, 233] on textarea "https://docs.google.com/document/d/15Qcp-Dk8dy1DrymOhOkOTmxO1LUVB615Qlg448L3Kcw…" at bounding box center [446, 242] width 144 height 50
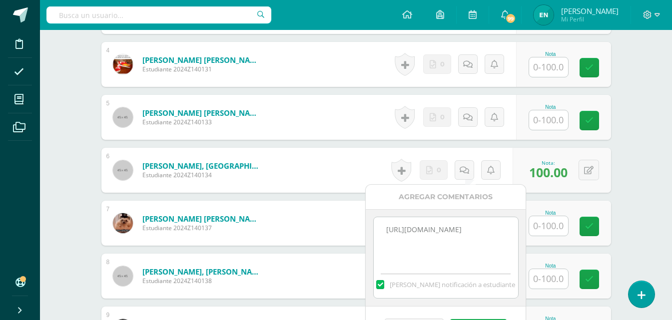
click at [443, 233] on textarea "https://docs.google.com/document/d/15Qcp-Dk8dy1DrymOhOkOTmxO1LUVB615Qlg448L3Kcw…" at bounding box center [446, 242] width 144 height 50
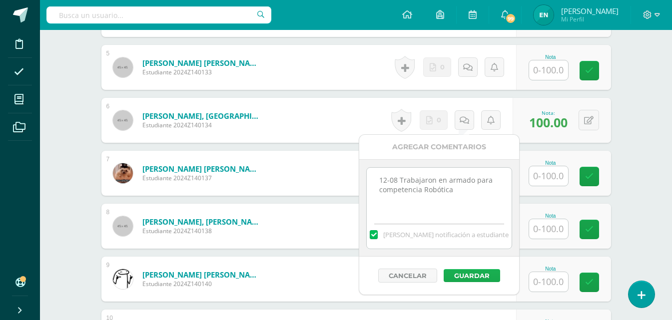
type textarea "12-08 Trabajaron en armado para competencia Robótica"
click at [477, 276] on button "Guardar" at bounding box center [472, 275] width 56 height 13
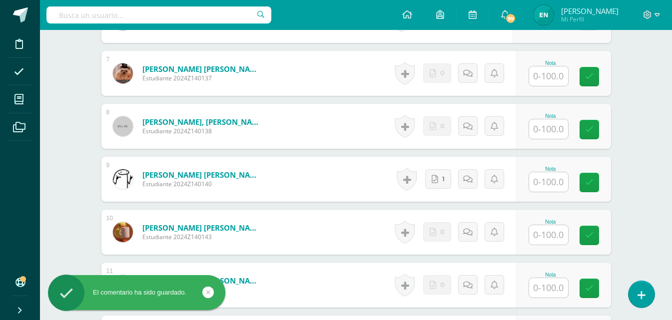
scroll to position [702, 0]
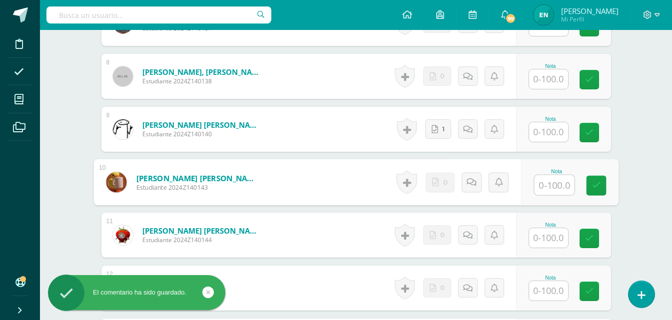
click at [564, 179] on input "text" at bounding box center [554, 185] width 40 height 20
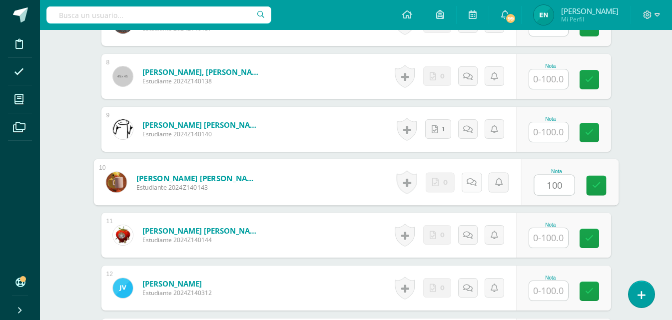
type input "100"
click at [477, 181] on link at bounding box center [471, 182] width 20 height 20
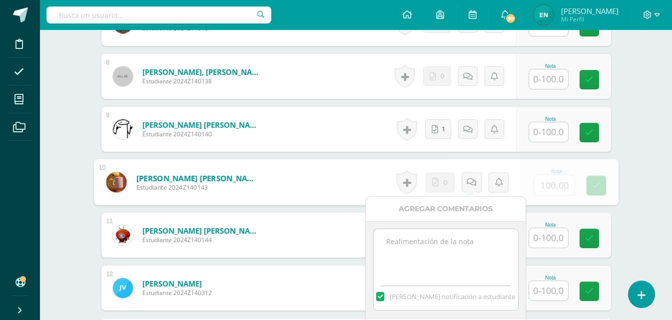
click at [435, 248] on textarea at bounding box center [446, 254] width 144 height 50
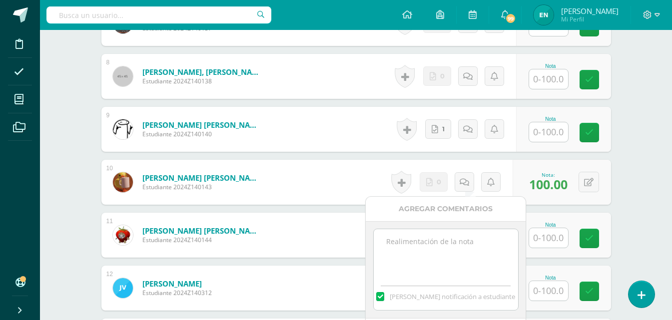
paste textarea "12-08 Trabajaron en armado para competencia Robótica"
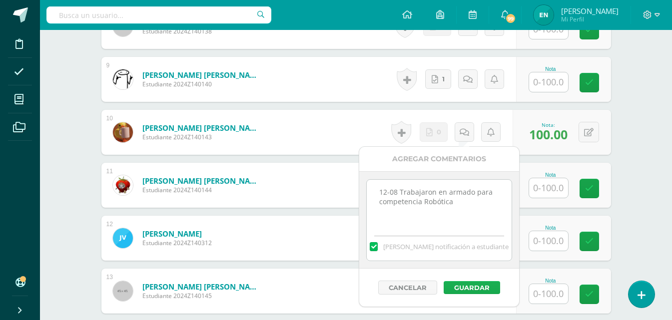
type textarea "12-08 Trabajaron en armado para competencia Robótica"
click at [473, 291] on button "Guardar" at bounding box center [472, 287] width 56 height 13
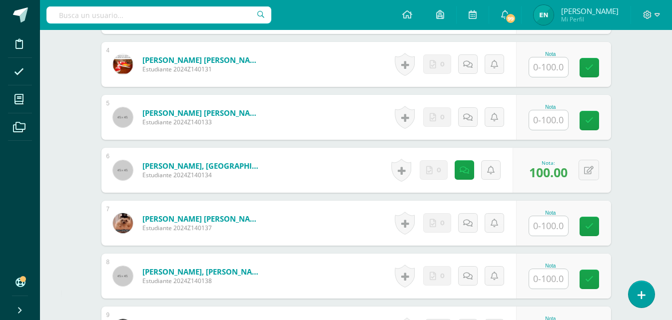
scroll to position [452, 0]
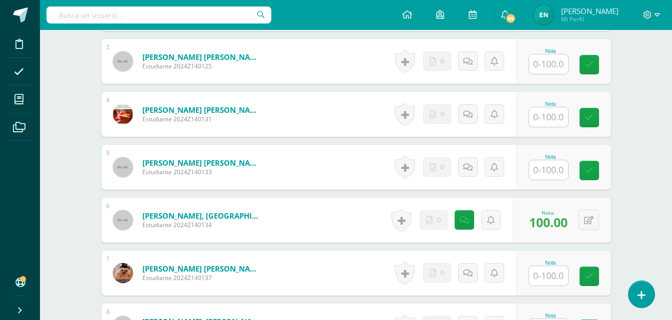
click at [552, 120] on input "text" at bounding box center [548, 116] width 39 height 19
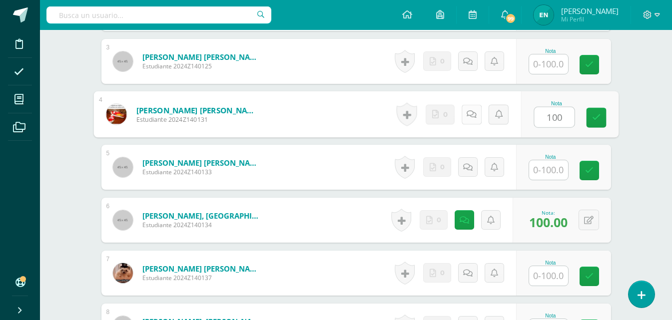
type input "100"
click at [476, 115] on link at bounding box center [471, 114] width 20 height 20
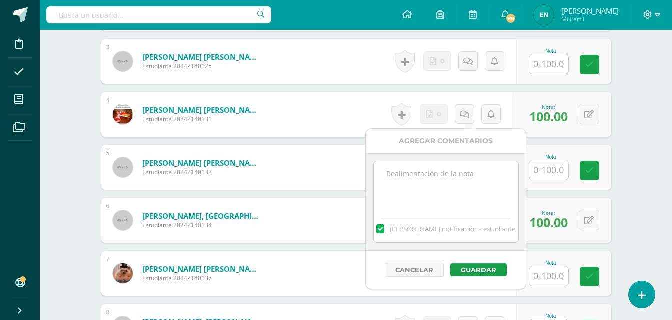
click at [449, 189] on textarea at bounding box center [446, 186] width 144 height 50
paste textarea "12-08 Trabajaron en armado para competencia Robótica"
type textarea "12-08 Trabajaron en armado para competencia Robótica"
click at [487, 265] on button "Guardar" at bounding box center [478, 269] width 56 height 13
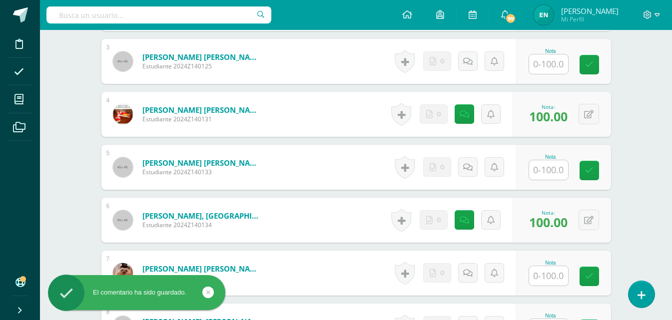
scroll to position [402, 0]
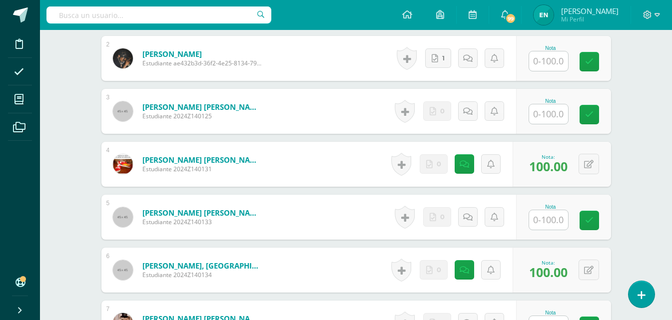
click at [547, 114] on input "text" at bounding box center [548, 113] width 39 height 19
type input "100"
click at [474, 112] on icon at bounding box center [471, 111] width 10 height 8
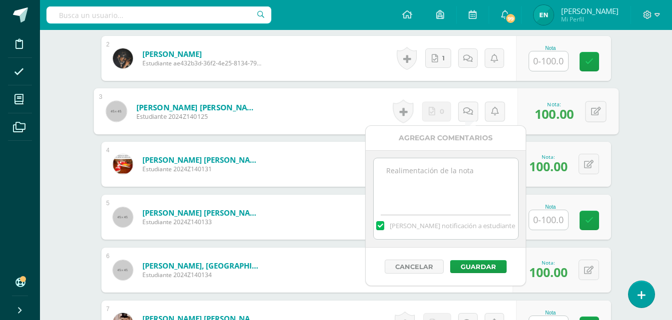
click at [449, 188] on textarea at bounding box center [446, 183] width 144 height 50
paste textarea "12-08 Trabajaron en armado para competencia Robótica"
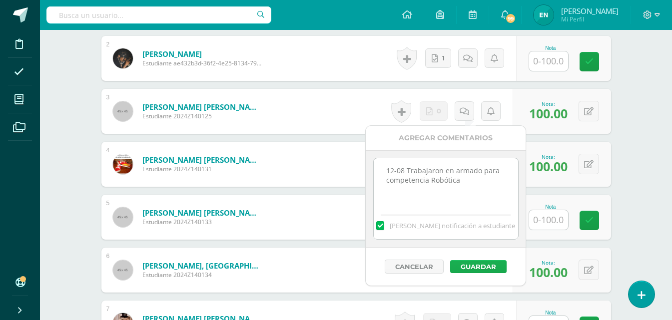
type textarea "12-08 Trabajaron en armado para competencia Robótica"
click at [481, 269] on button "Guardar" at bounding box center [478, 266] width 56 height 13
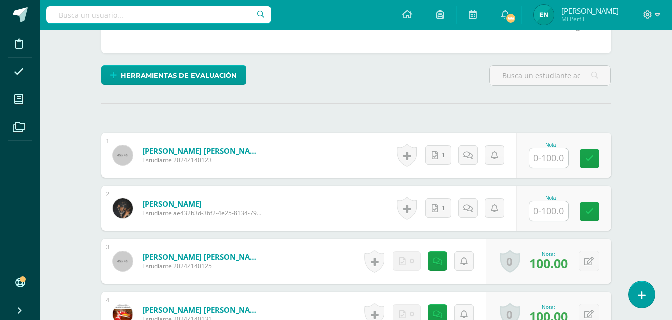
scroll to position [302, 0]
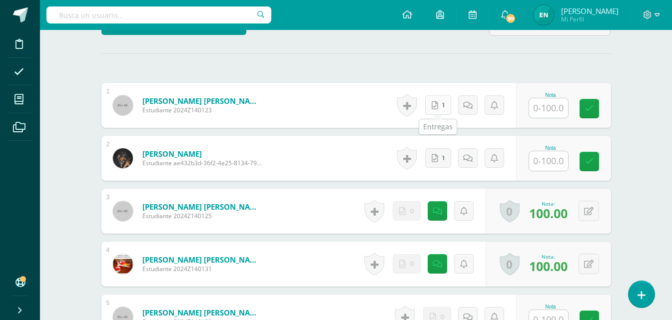
click at [440, 102] on link "1" at bounding box center [438, 104] width 26 height 19
click at [447, 160] on link "1" at bounding box center [438, 157] width 26 height 19
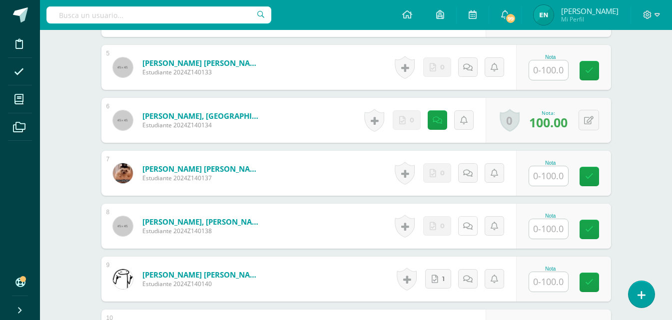
scroll to position [652, 0]
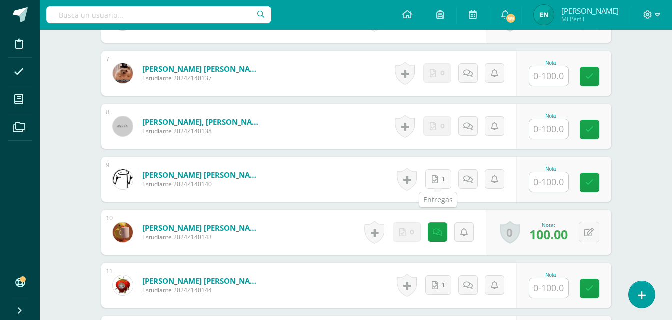
click at [437, 179] on icon at bounding box center [435, 179] width 6 height 8
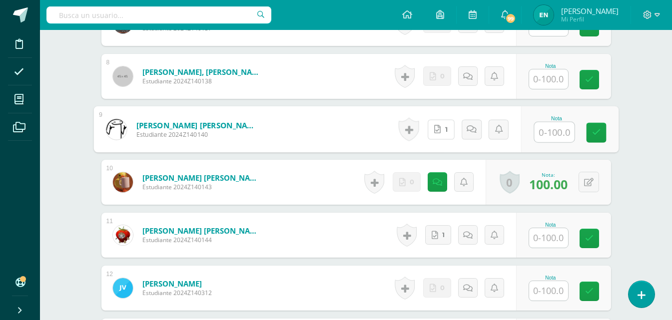
scroll to position [752, 0]
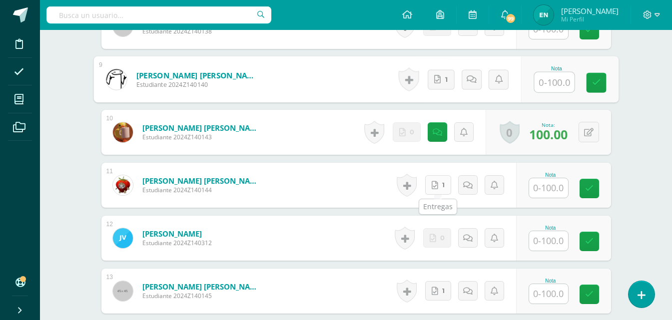
click at [436, 187] on icon at bounding box center [435, 185] width 6 height 8
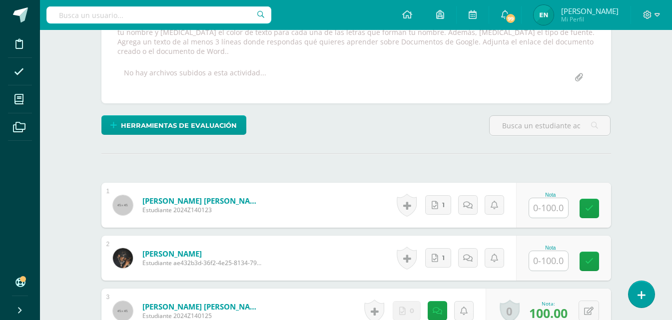
scroll to position [252, 0]
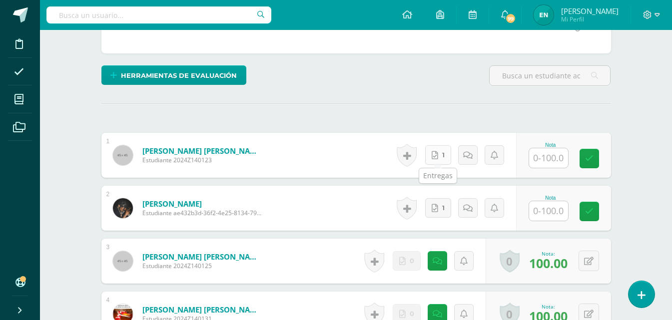
click at [438, 157] on link "1" at bounding box center [438, 154] width 26 height 19
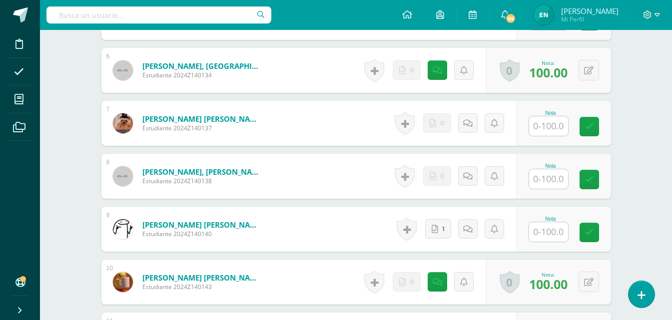
scroll to position [852, 0]
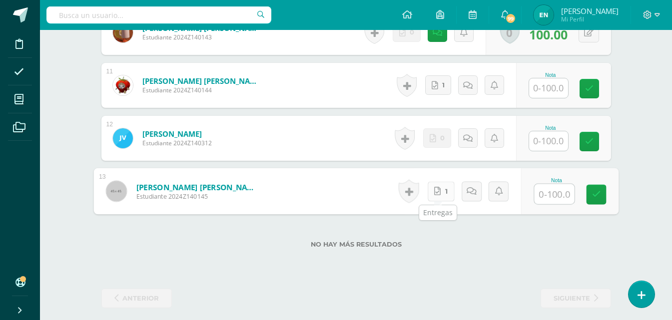
click at [441, 191] on link "1" at bounding box center [440, 191] width 27 height 20
click at [442, 93] on link "1" at bounding box center [438, 84] width 26 height 19
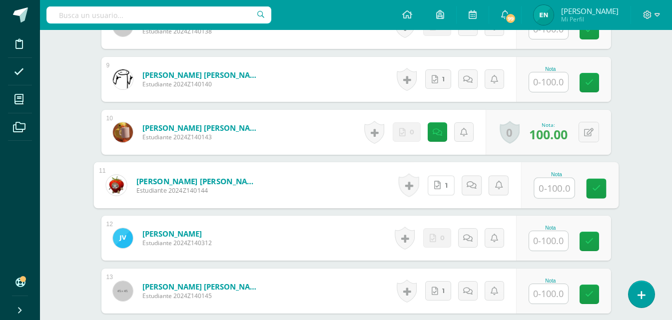
scroll to position [702, 0]
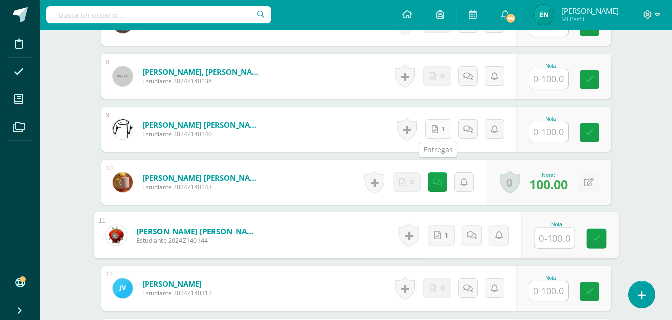
click at [442, 131] on link "1" at bounding box center [438, 128] width 26 height 19
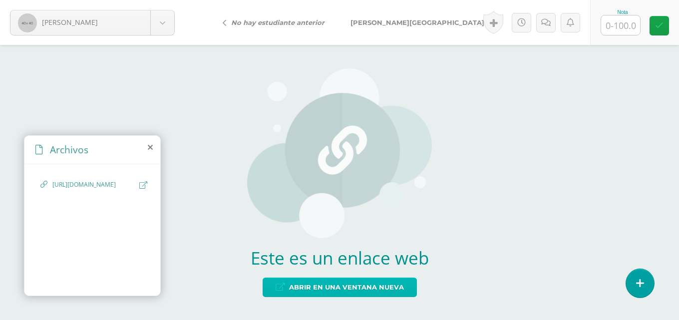
click at [340, 291] on span "Abrir en una ventana nueva" at bounding box center [346, 287] width 115 height 18
click at [334, 294] on span "Abrir en una ventana nueva" at bounding box center [346, 287] width 115 height 18
click at [361, 285] on span "Abrir en una ventana nueva" at bounding box center [346, 287] width 115 height 18
click at [360, 283] on span "Abrir en una ventana nueva" at bounding box center [346, 287] width 115 height 18
click at [329, 289] on span "Abrir en una ventana nueva" at bounding box center [346, 287] width 115 height 18
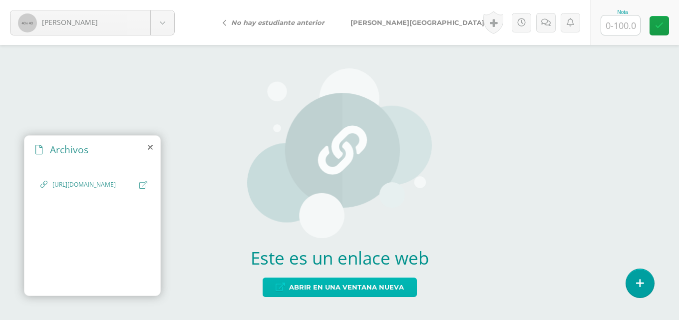
click at [338, 280] on span "Abrir en una ventana nueva" at bounding box center [346, 287] width 115 height 18
click at [350, 294] on span "Abrir en una ventana nueva" at bounding box center [346, 287] width 115 height 18
click at [338, 286] on span "Abrir en una ventana nueva" at bounding box center [346, 287] width 115 height 18
click at [342, 291] on span "Abrir en una ventana nueva" at bounding box center [346, 287] width 115 height 18
click at [349, 289] on span "Abrir en una ventana nueva" at bounding box center [346, 287] width 115 height 18
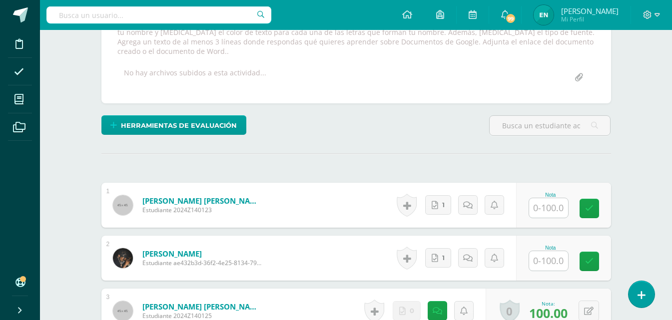
scroll to position [152, 0]
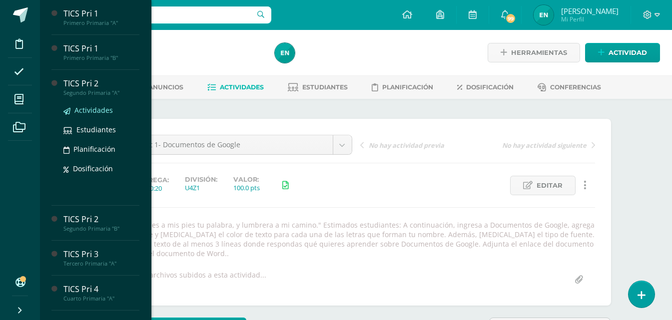
click at [89, 108] on span "Actividades" at bounding box center [93, 109] width 38 height 9
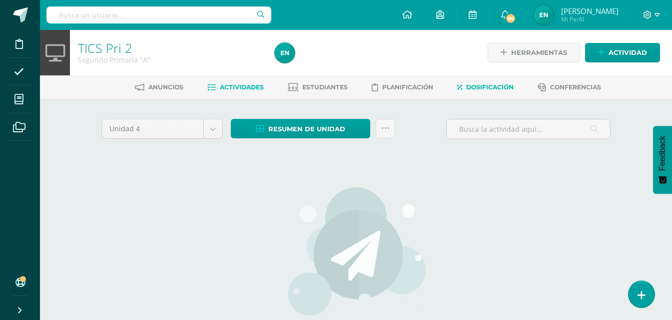
click at [495, 82] on link "Dosificación" at bounding box center [485, 87] width 56 height 16
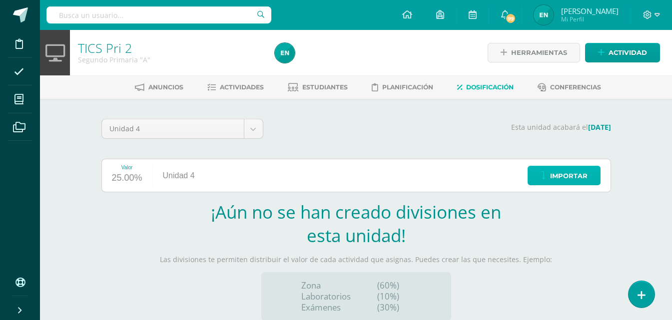
click at [558, 167] on span "Importar" at bounding box center [568, 176] width 37 height 18
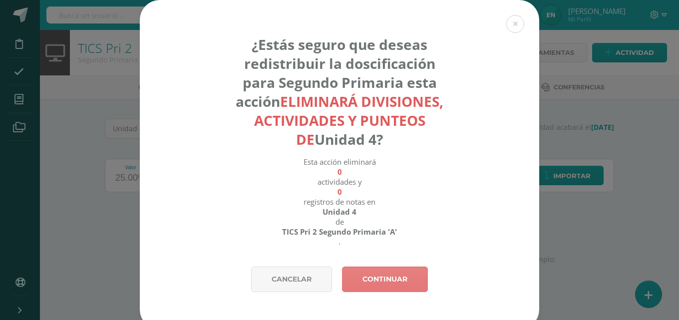
click at [376, 272] on link "Continuar" at bounding box center [385, 279] width 86 height 25
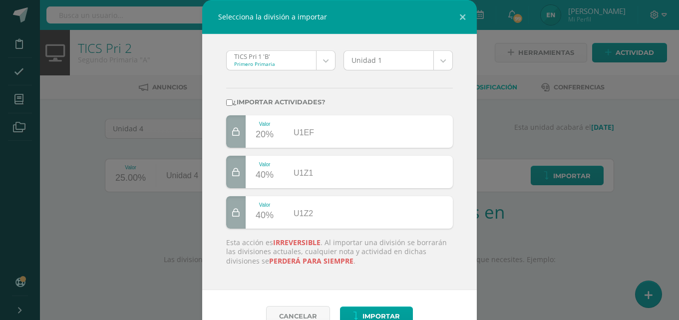
click at [404, 66] on body "Selecciona la división a importar TICS Pri 1 'B' Primero Primaria TICS Pri 1 'B…" at bounding box center [339, 211] width 679 height 423
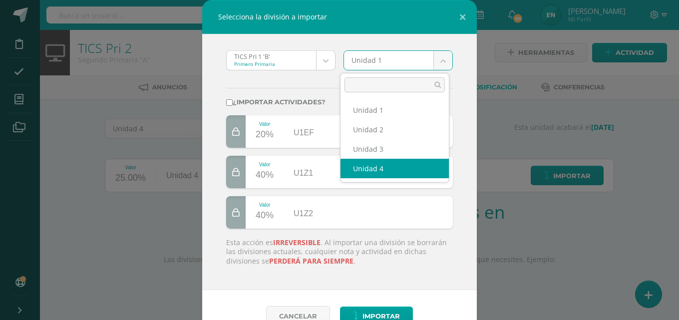
select select "19492"
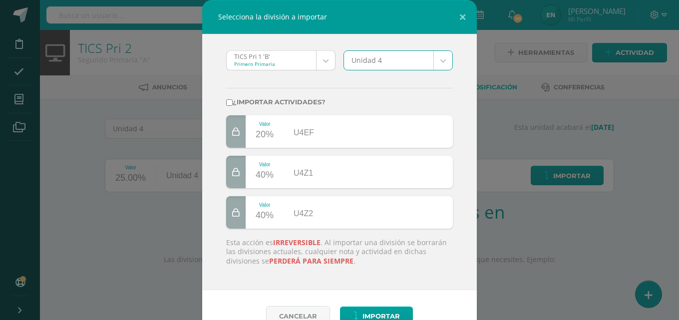
click at [228, 104] on input "¿Importar actividades?" at bounding box center [229, 102] width 6 height 6
checkbox input "true"
click at [379, 315] on span "Importar" at bounding box center [381, 316] width 37 height 18
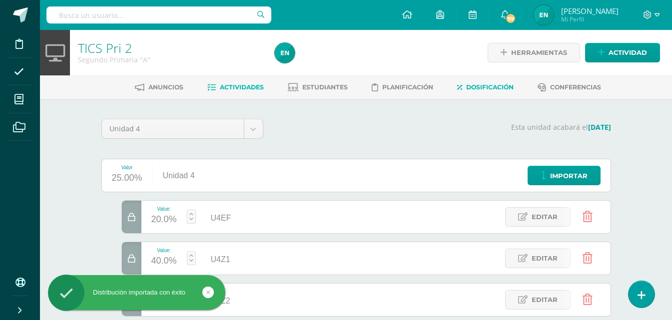
click at [236, 85] on span "Actividades" at bounding box center [242, 86] width 44 height 7
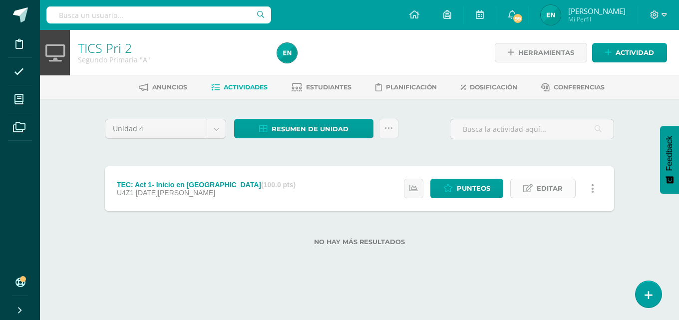
click at [544, 193] on span "Editar" at bounding box center [550, 188] width 26 height 18
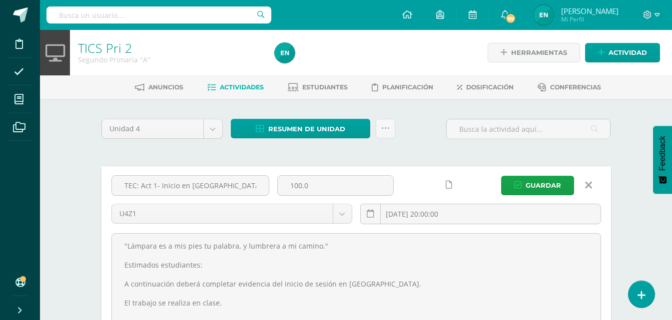
scroll to position [50, 0]
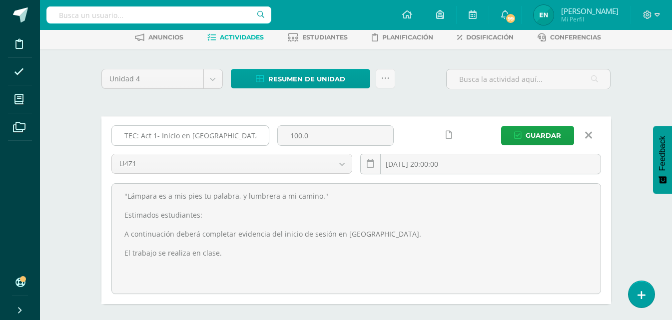
drag, startPoint x: 212, startPoint y: 134, endPoint x: 192, endPoint y: 133, distance: 20.0
click at [192, 133] on input "TEC: Act 1- Inicio en [GEOGRAPHIC_DATA]" at bounding box center [190, 135] width 157 height 19
type input "TEC: Act 1- Inicio en Tecnikids"
click at [458, 159] on input "[DATE] 20:00:00" at bounding box center [481, 163] width 240 height 19
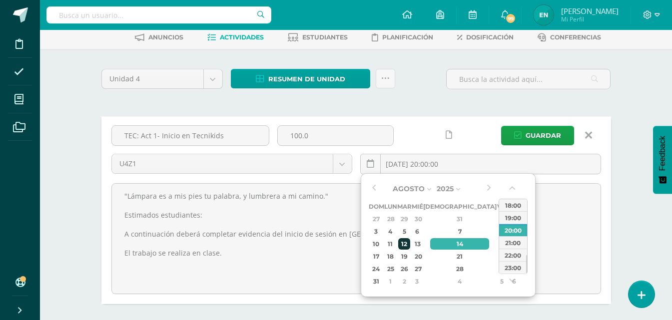
click at [410, 247] on div "12" at bounding box center [403, 243] width 11 height 11
type input "2025-08-12 20:00"
click at [449, 132] on icon at bounding box center [449, 135] width 6 height 8
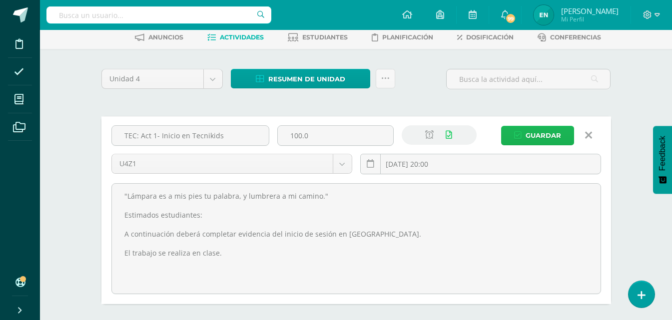
click at [527, 142] on span "Guardar" at bounding box center [543, 135] width 35 height 18
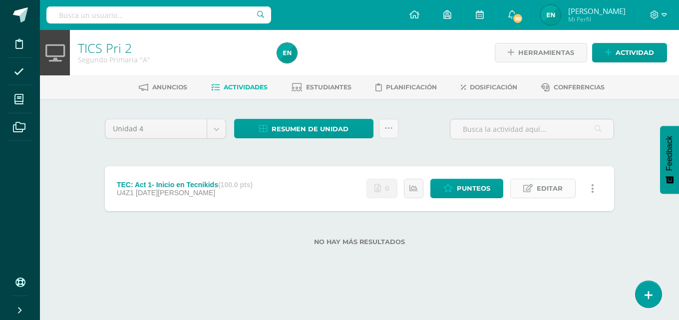
click at [562, 182] on span "Editar" at bounding box center [550, 188] width 26 height 18
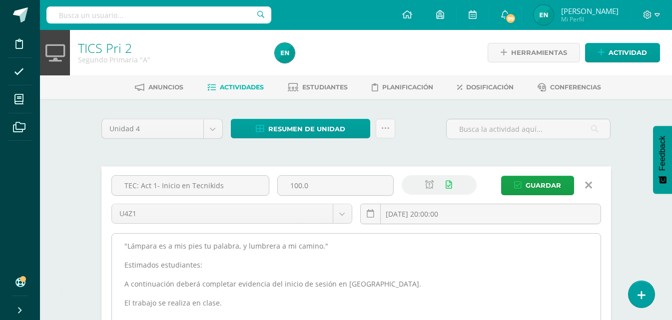
scroll to position [100, 0]
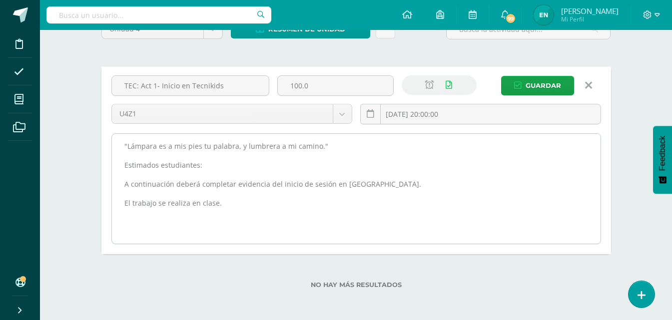
drag, startPoint x: 369, startPoint y: 179, endPoint x: 349, endPoint y: 186, distance: 21.6
click at [349, 186] on textarea ""Lámpara es a mis pies tu palabra, y lumbrera a mi camino." Estimados estudiant…" at bounding box center [356, 189] width 489 height 110
click at [155, 214] on textarea ""Lámpara es a mis pies tu palabra, y lumbrera a mi camino." Estimados estudiant…" at bounding box center [356, 189] width 489 height 110
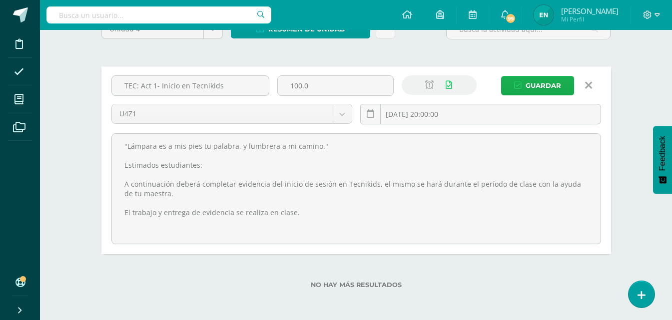
type textarea ""Lámpara es a mis pies tu palabra, y lumbrera a mi camino." Estimados estudiant…"
click at [525, 84] on button "Guardar" at bounding box center [537, 85] width 73 height 19
